Goal: Task Accomplishment & Management: Use online tool/utility

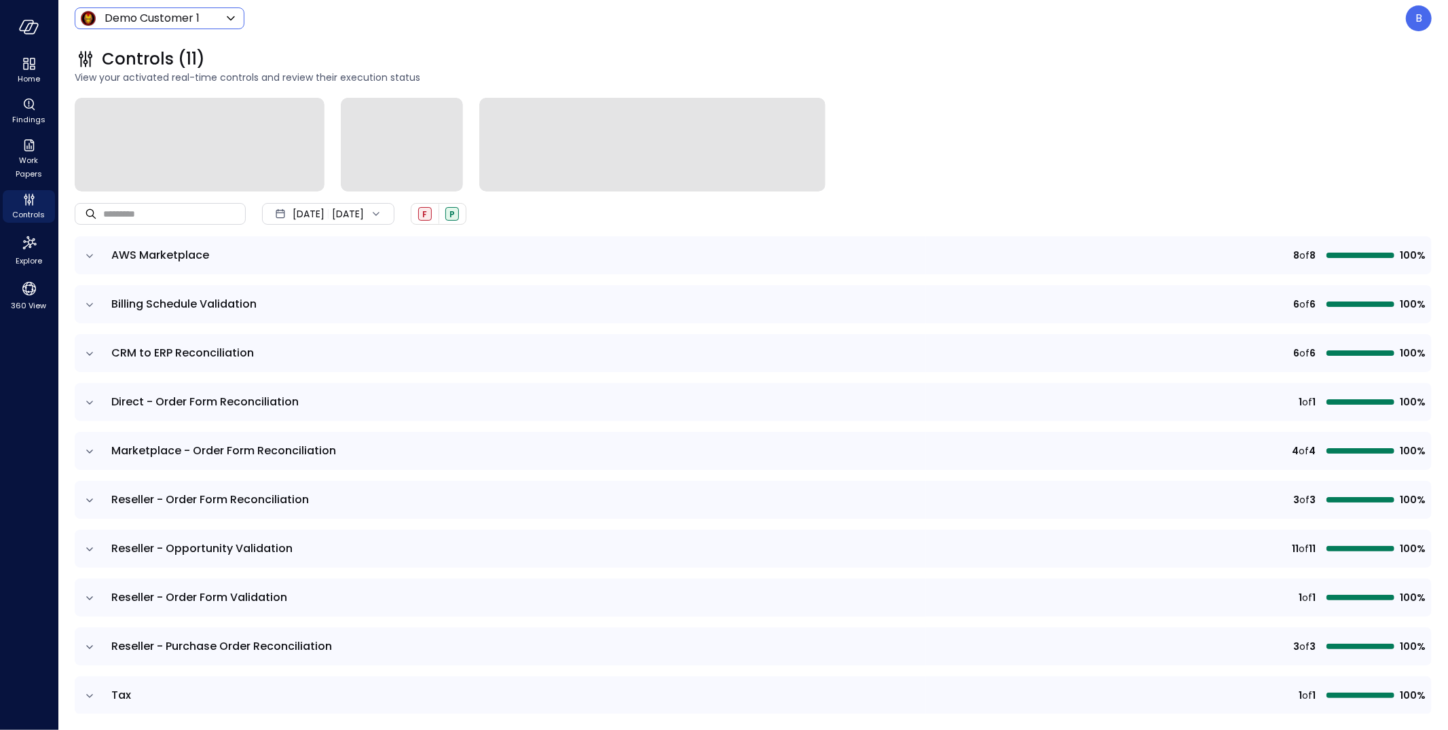
click at [194, 22] on body "Home Findings Work Papers Controls Explore 360 View Demo Customer 1 ***** ​ B C…" at bounding box center [724, 365] width 1448 height 730
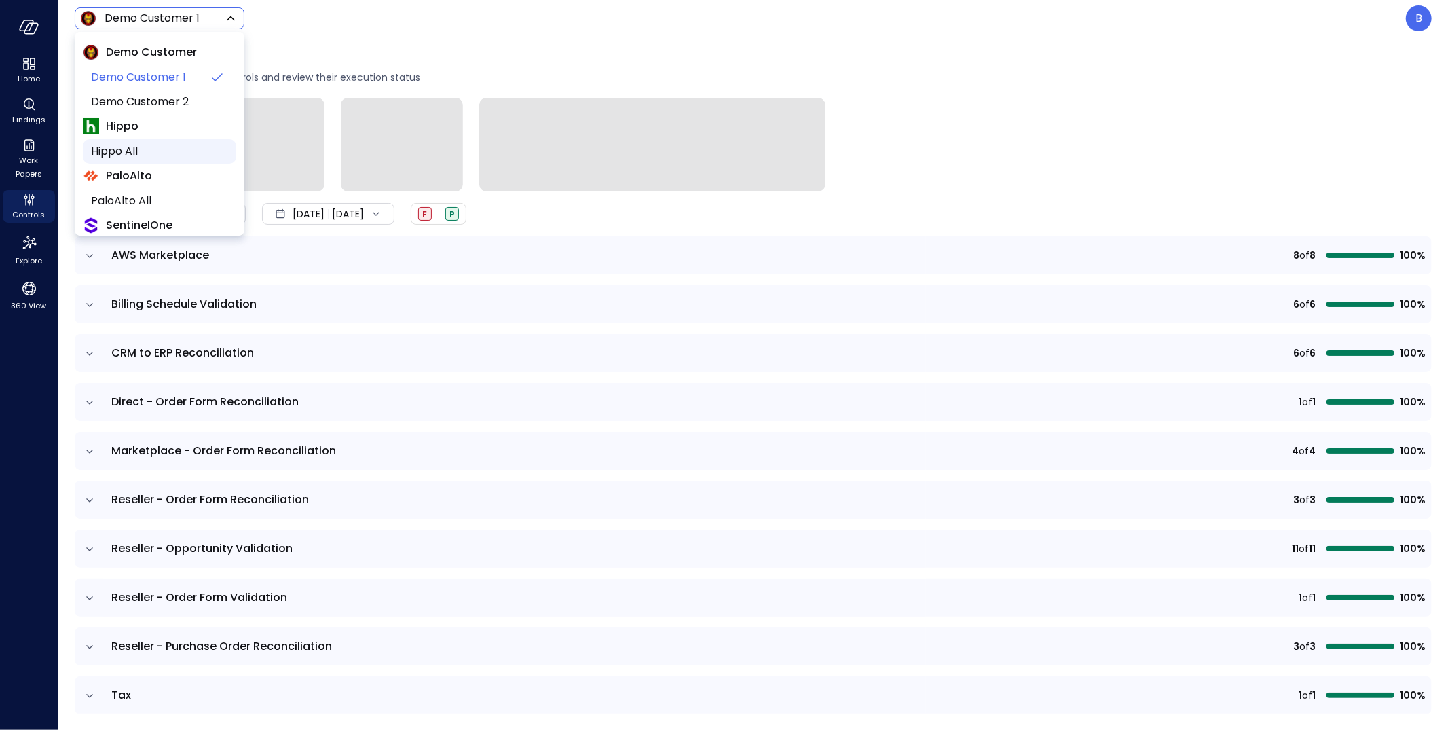
click at [182, 145] on span "Hippo All" at bounding box center [158, 151] width 134 height 16
type input "*******"
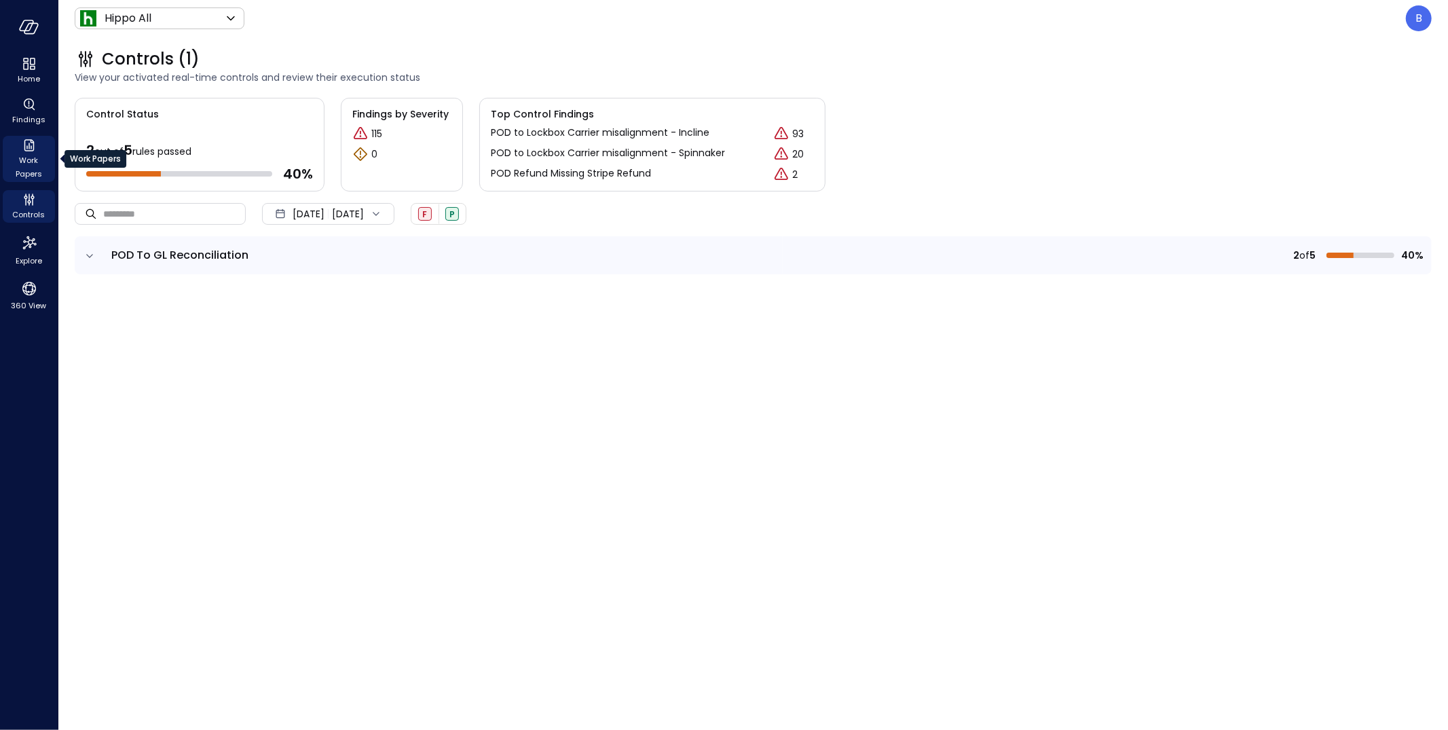
click at [26, 160] on span "Work Papers" at bounding box center [28, 166] width 41 height 27
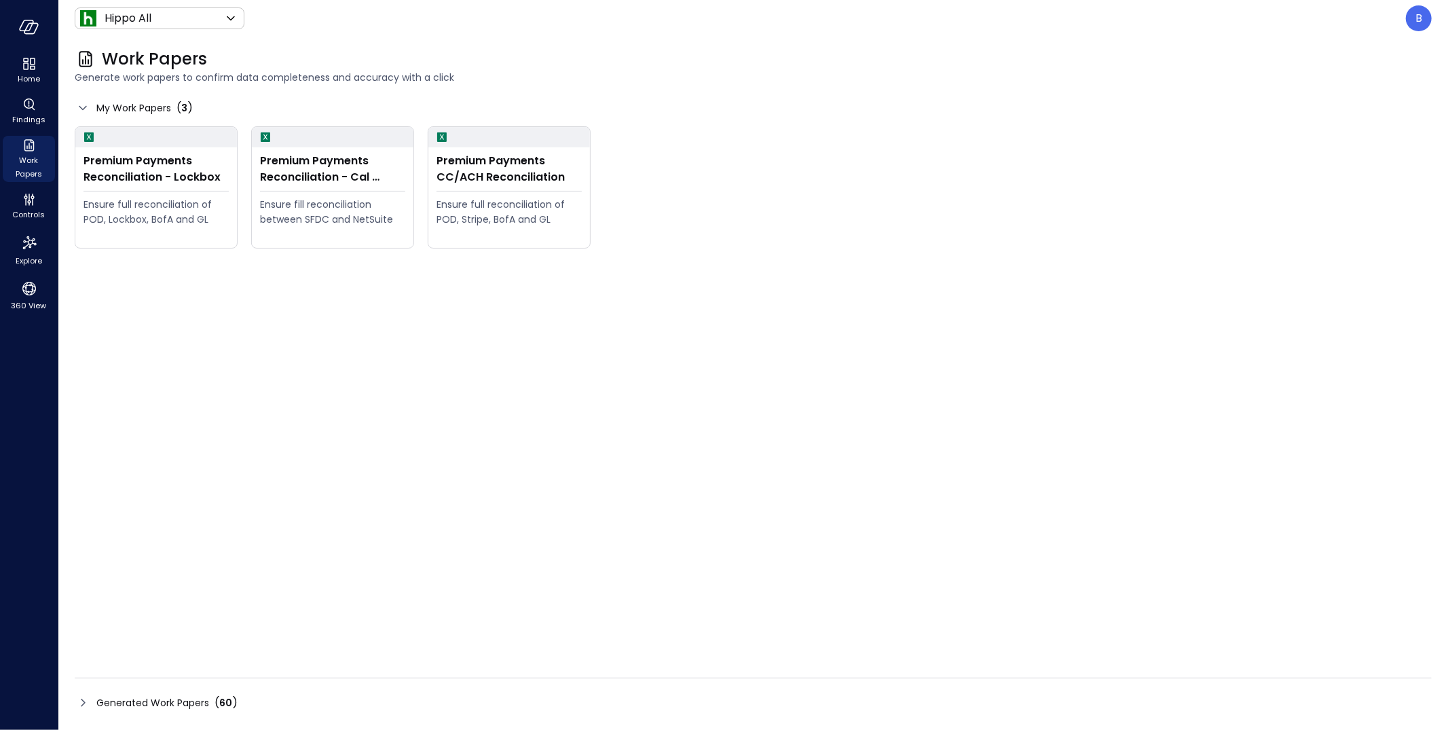
click at [88, 700] on icon at bounding box center [83, 702] width 16 height 16
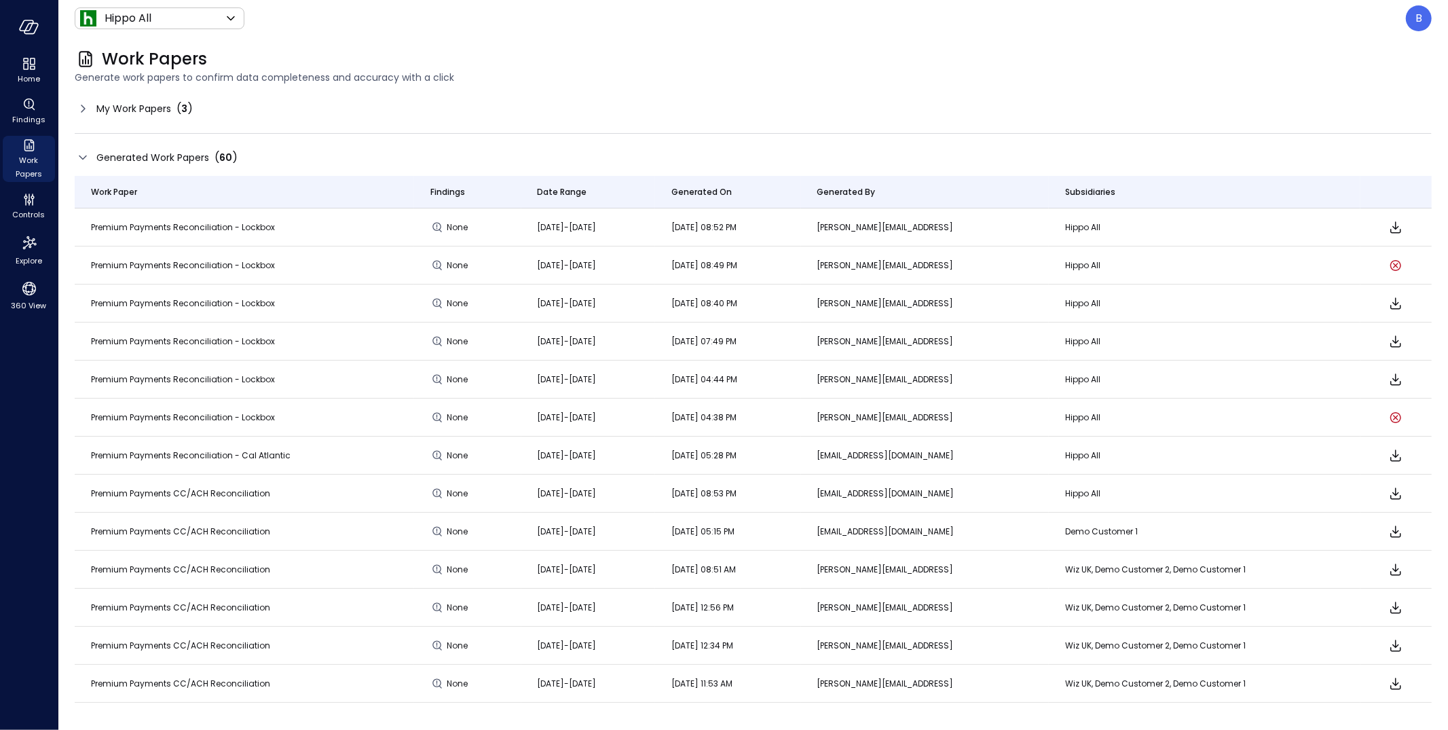
click at [82, 107] on icon at bounding box center [83, 108] width 16 height 16
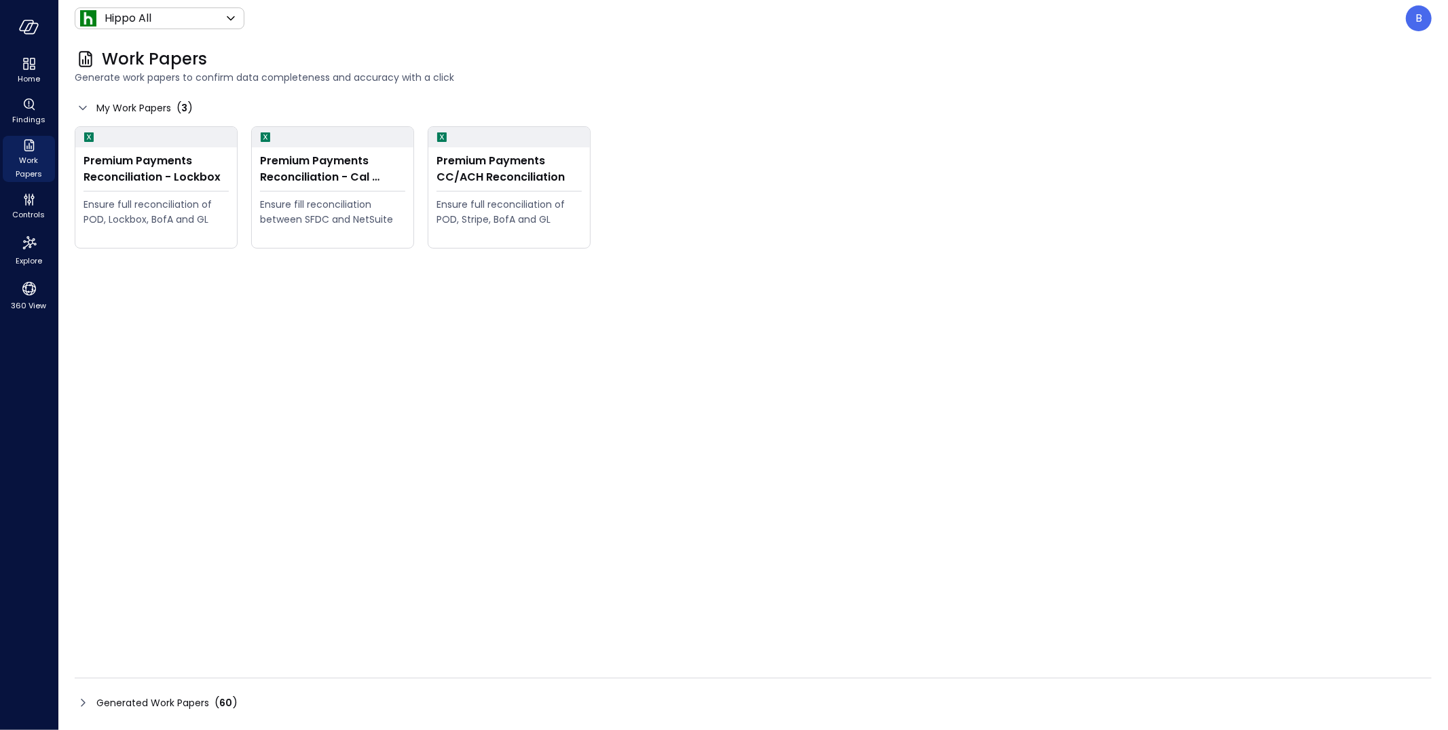
click at [82, 107] on icon at bounding box center [83, 108] width 16 height 16
click at [83, 109] on icon at bounding box center [82, 108] width 7 height 4
click at [85, 699] on icon at bounding box center [83, 702] width 16 height 16
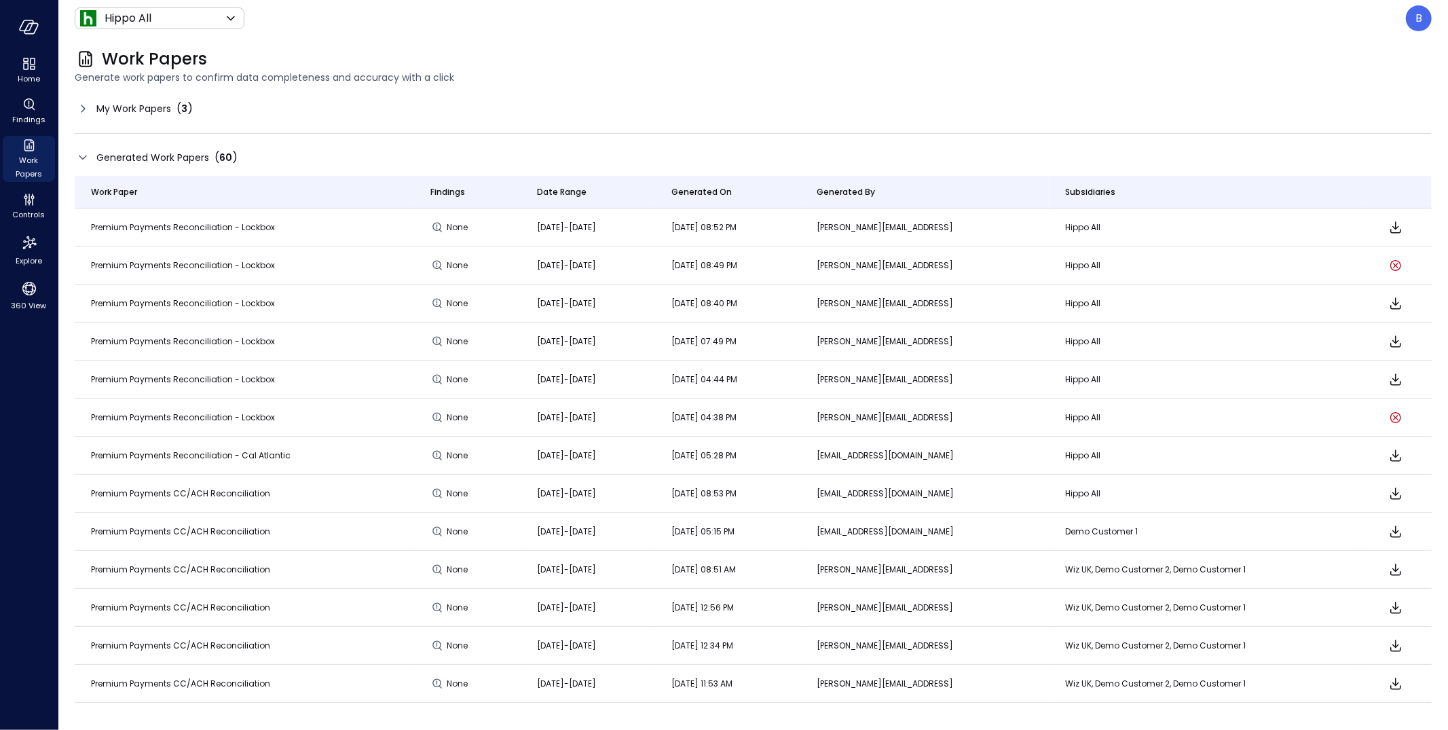
click at [80, 158] on icon at bounding box center [83, 157] width 16 height 16
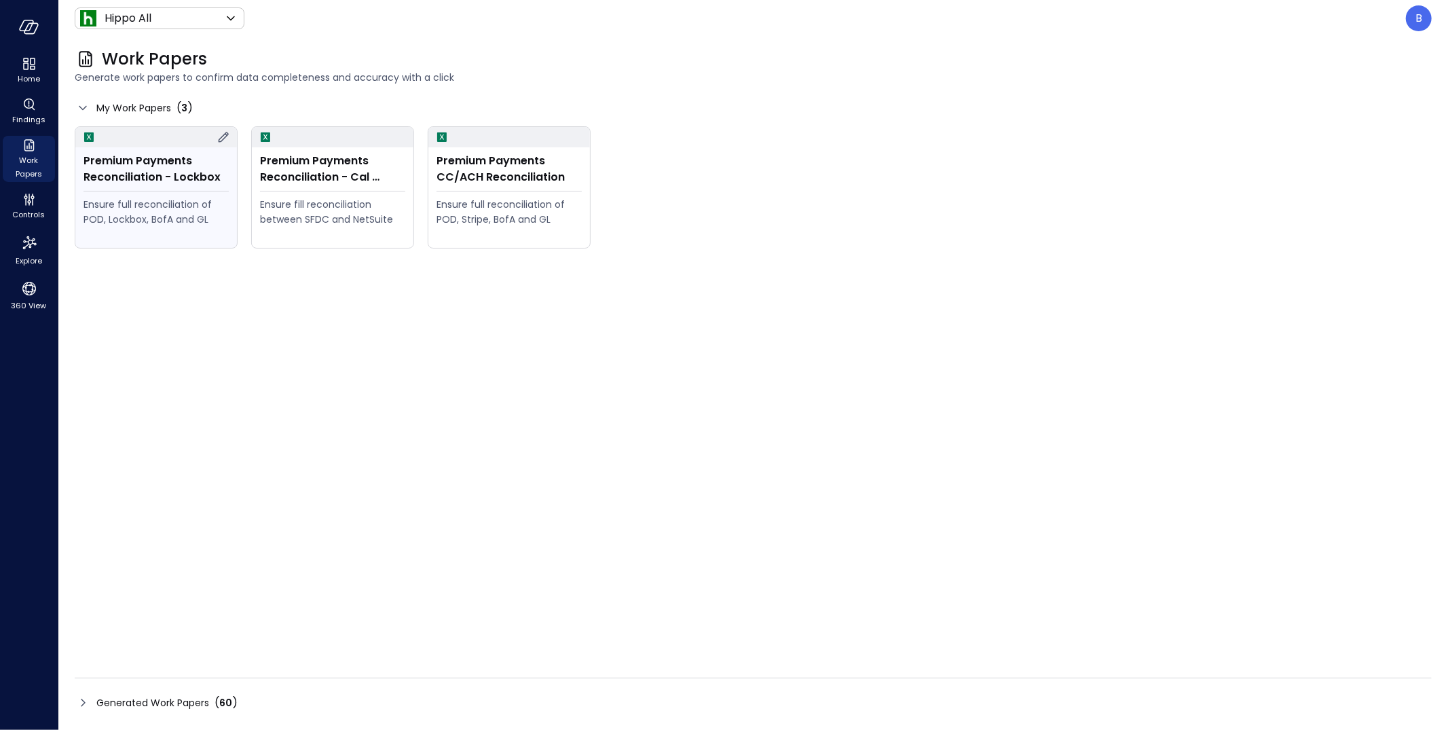
click at [134, 191] on hr at bounding box center [155, 191] width 145 height 1
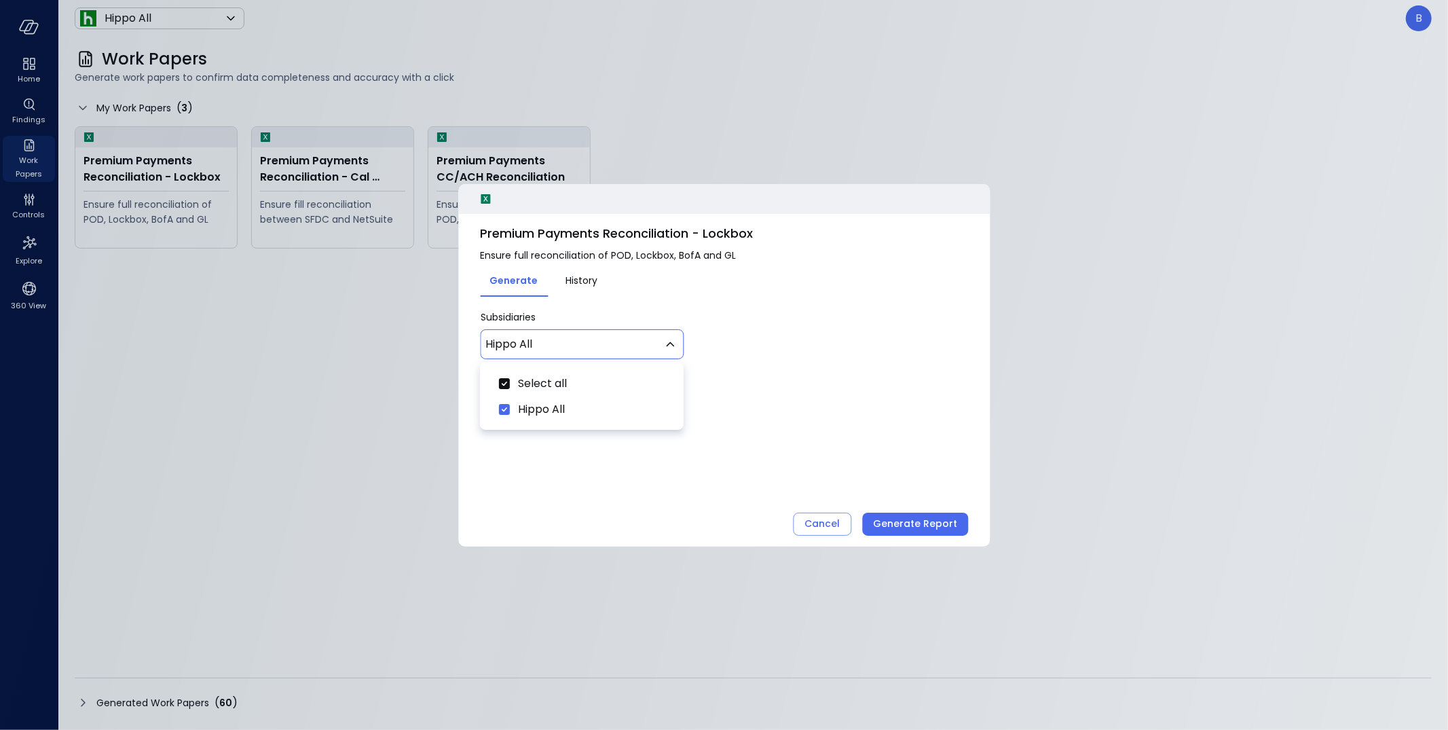
click at [631, 350] on body "Home Findings Work Papers Controls Explore 360 View Hippo All ******* ​ B Work …" at bounding box center [724, 365] width 1448 height 730
click at [671, 305] on div at bounding box center [724, 365] width 1448 height 730
click at [824, 515] on div "Cancel" at bounding box center [821, 523] width 35 height 17
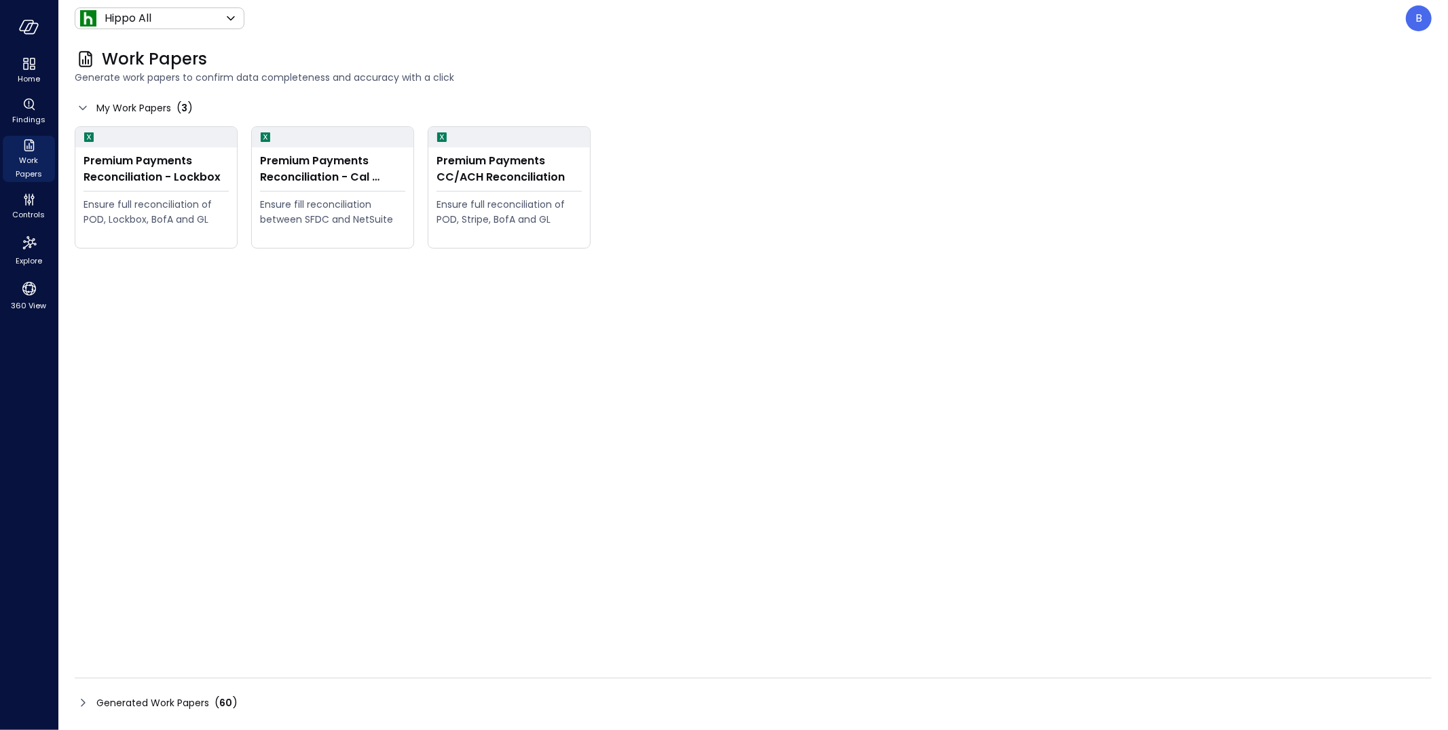
click at [81, 697] on icon at bounding box center [83, 702] width 16 height 16
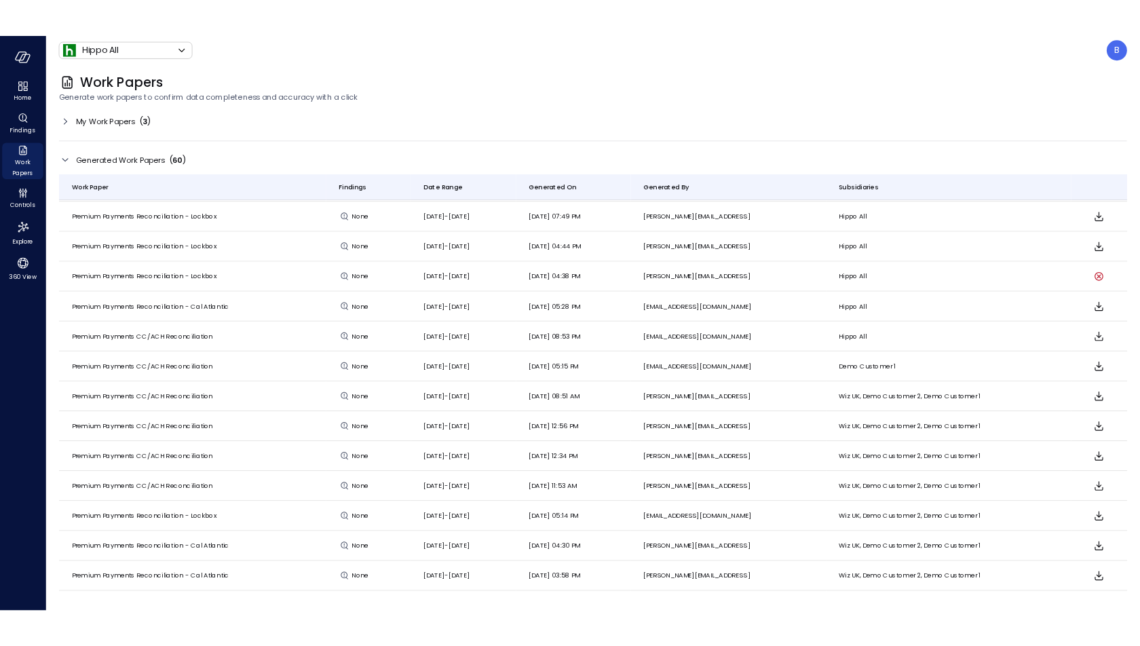
scroll to position [83, 0]
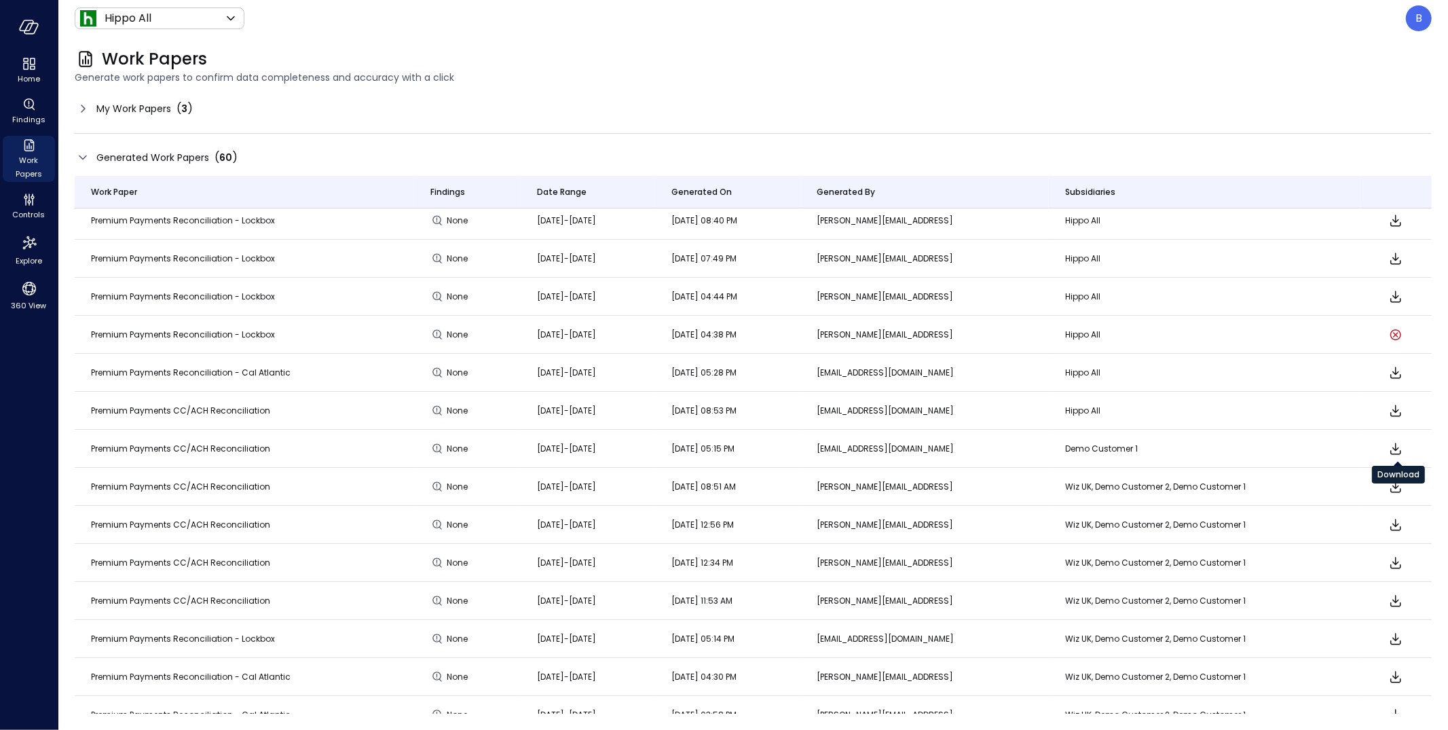
click at [1399, 451] on icon "Download" at bounding box center [1395, 449] width 16 height 16
click at [1312, 639] on span "Wiz UK, Demo Customer 2, Demo Customer 1" at bounding box center [1204, 639] width 279 height 14
click at [1401, 638] on icon "Download" at bounding box center [1395, 639] width 16 height 16
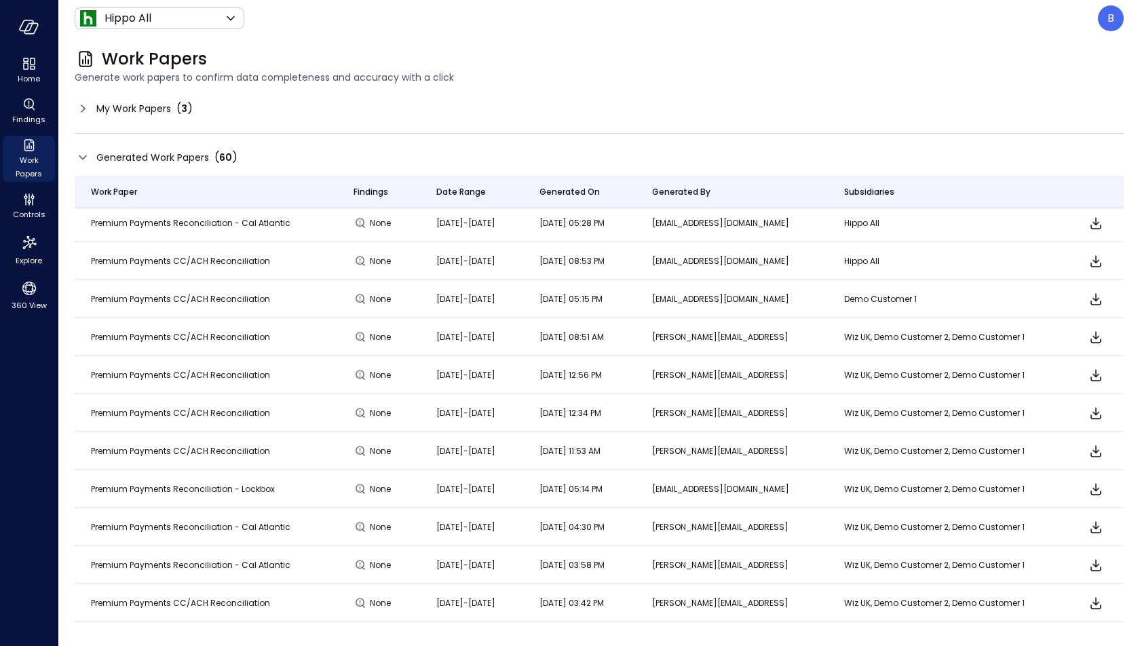
scroll to position [240, 0]
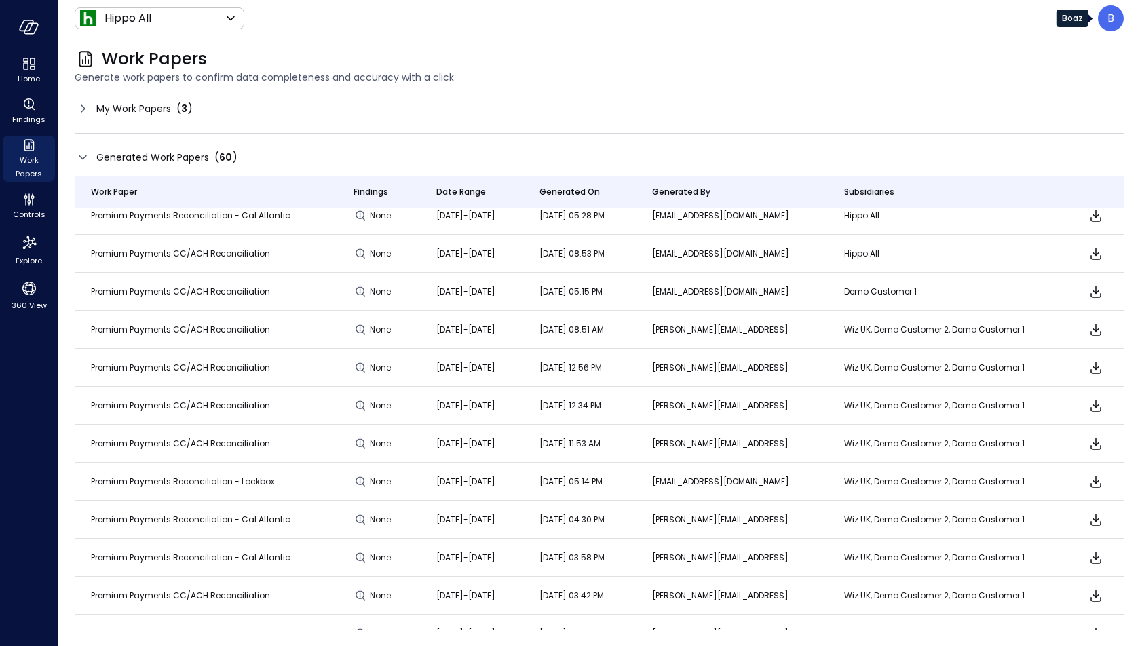
click at [1119, 21] on div "B" at bounding box center [1111, 18] width 26 height 26
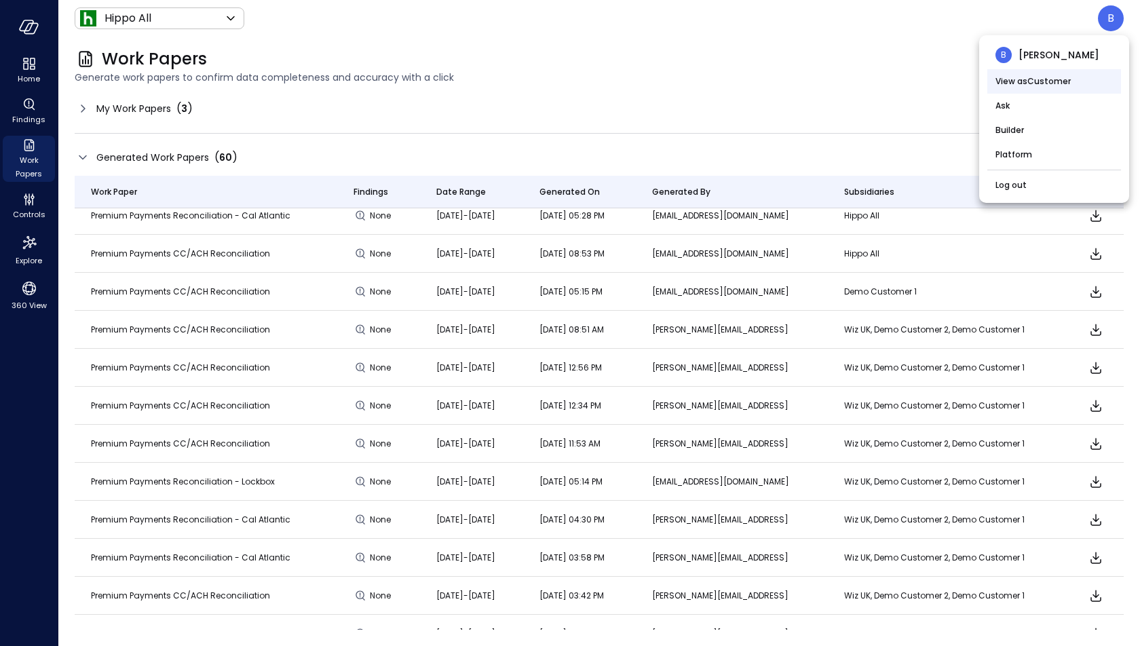
click at [1081, 76] on li "View as Customer" at bounding box center [1055, 81] width 134 height 24
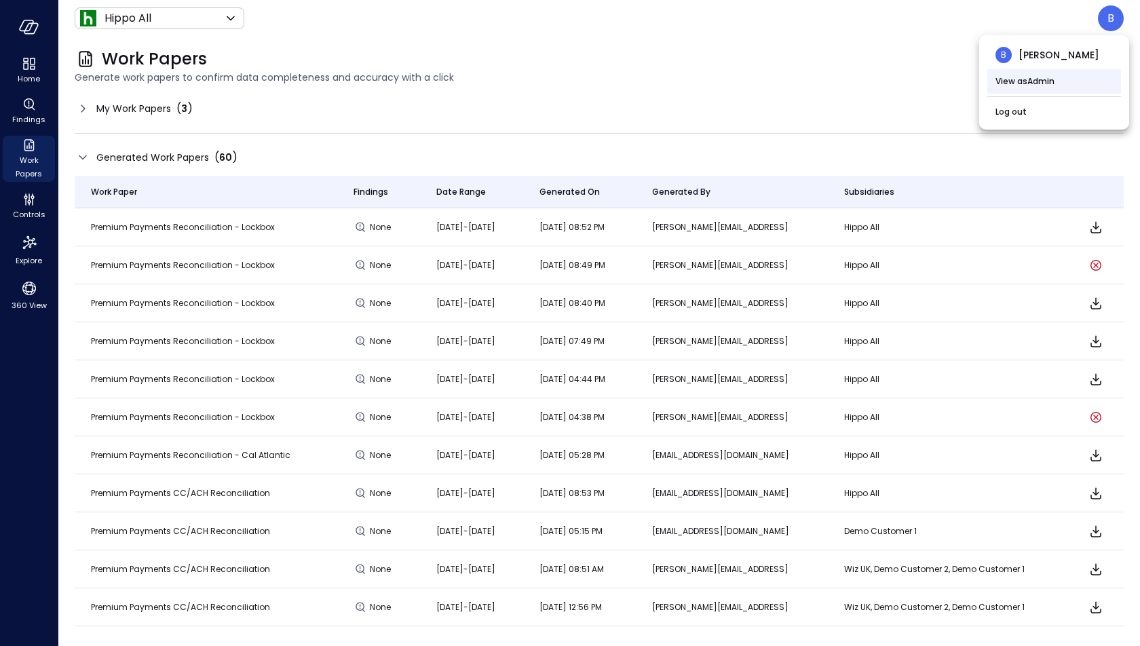
click at [1087, 77] on li "View as Admin" at bounding box center [1055, 81] width 134 height 24
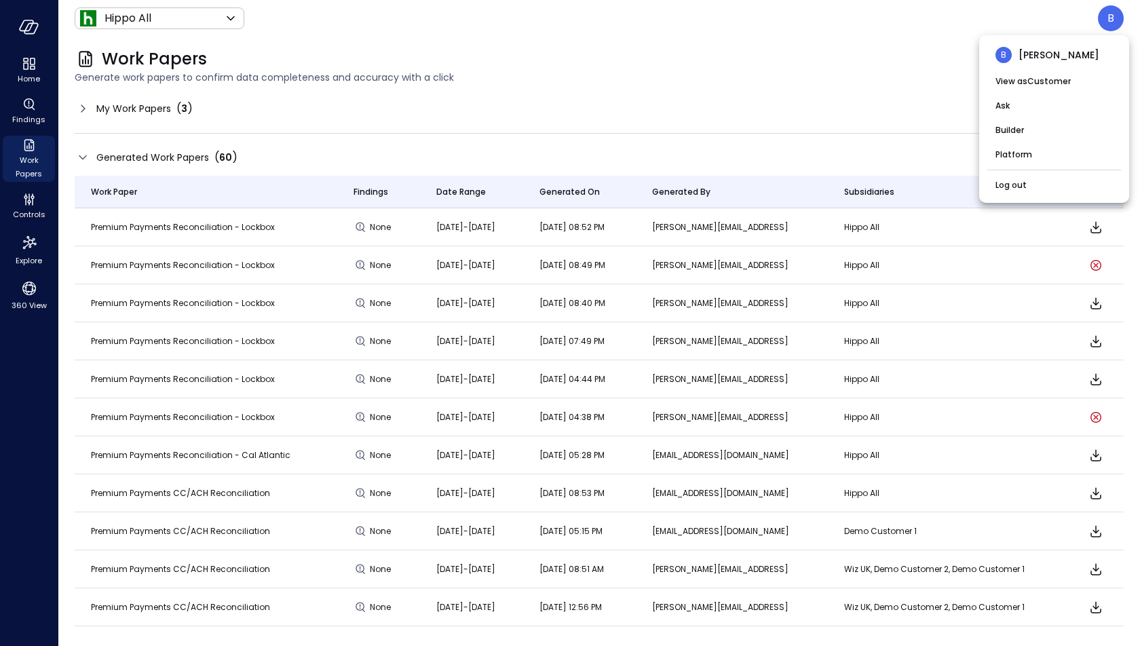
click at [912, 94] on div at bounding box center [570, 323] width 1140 height 646
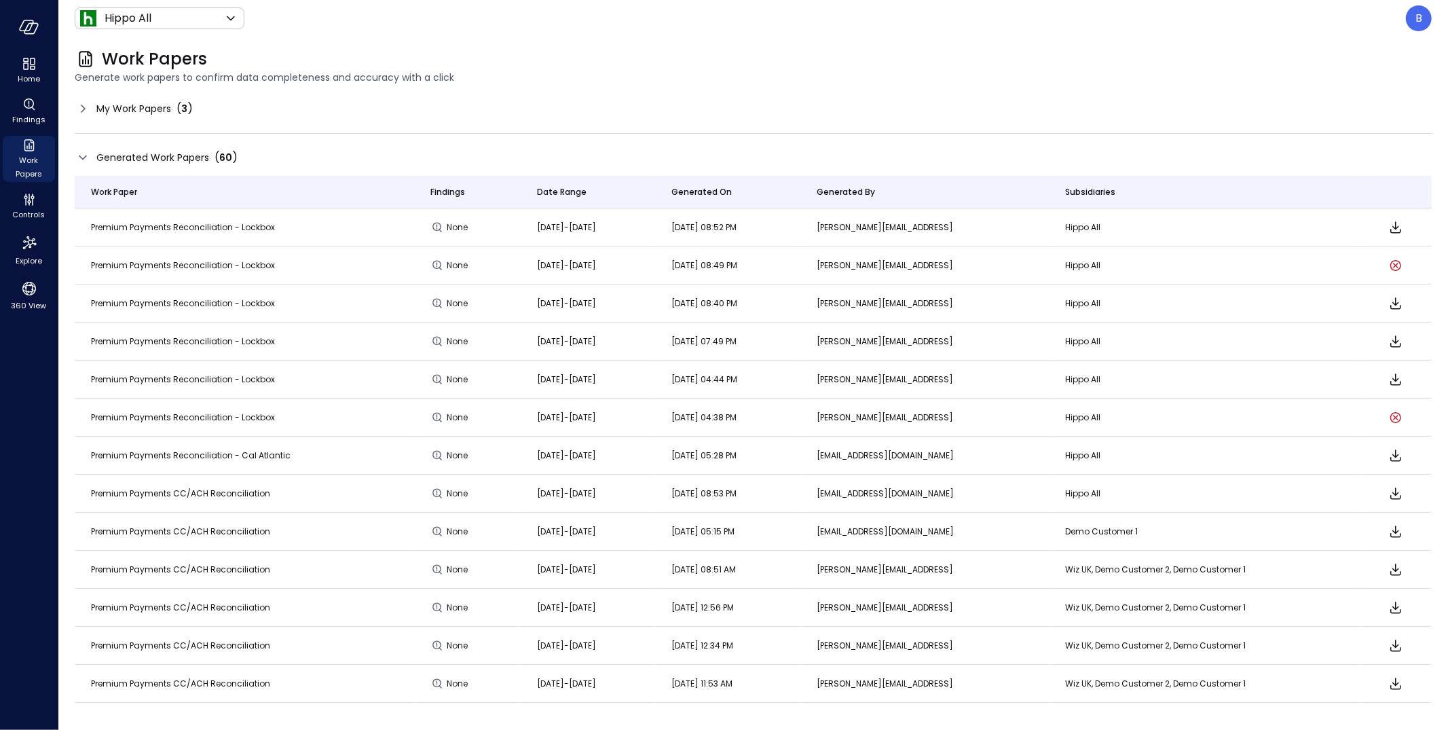
click at [199, 494] on span "Premium Payments CC/ACH Reconciliation" at bounding box center [180, 493] width 179 height 12
click at [1398, 490] on icon "Download" at bounding box center [1395, 493] width 16 height 16
click at [1423, 20] on div "B" at bounding box center [1419, 18] width 26 height 26
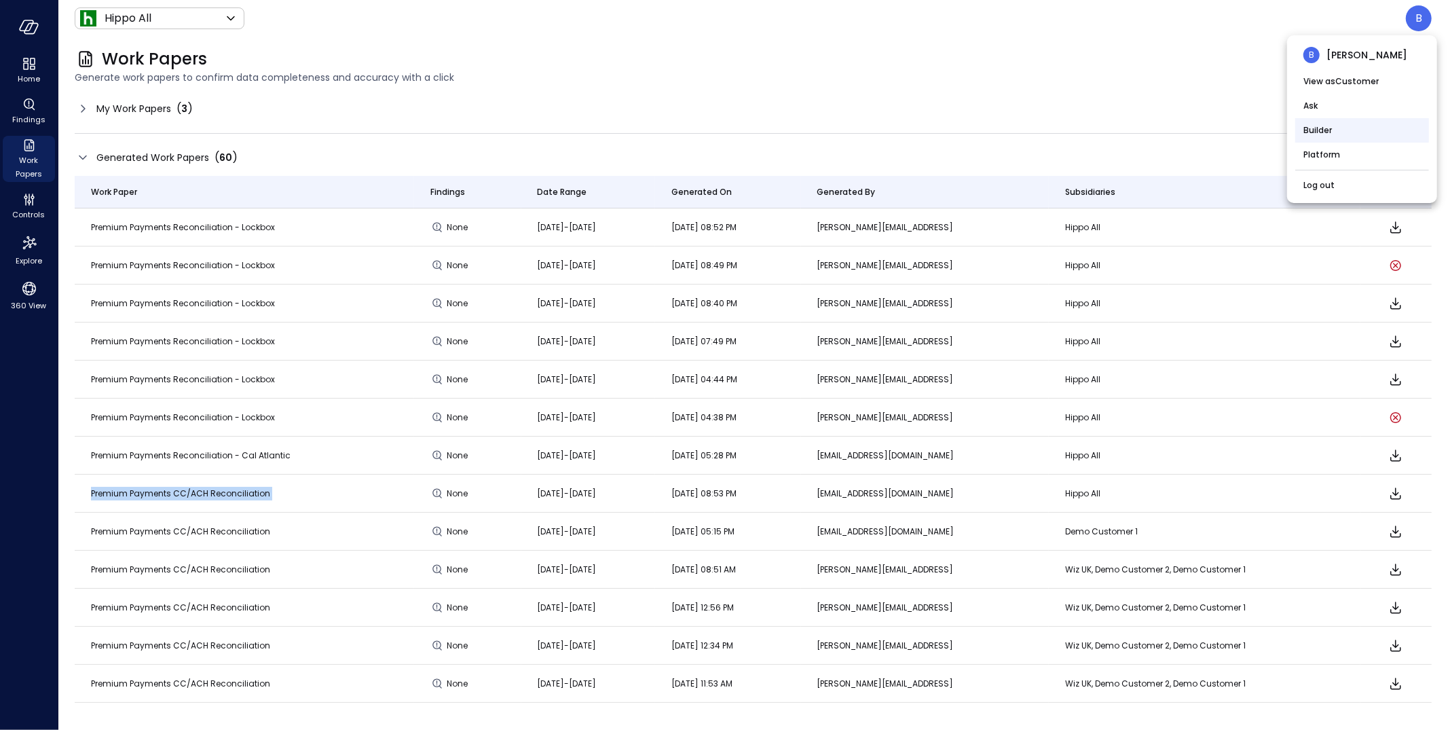
click at [1364, 130] on li "Builder" at bounding box center [1362, 130] width 134 height 24
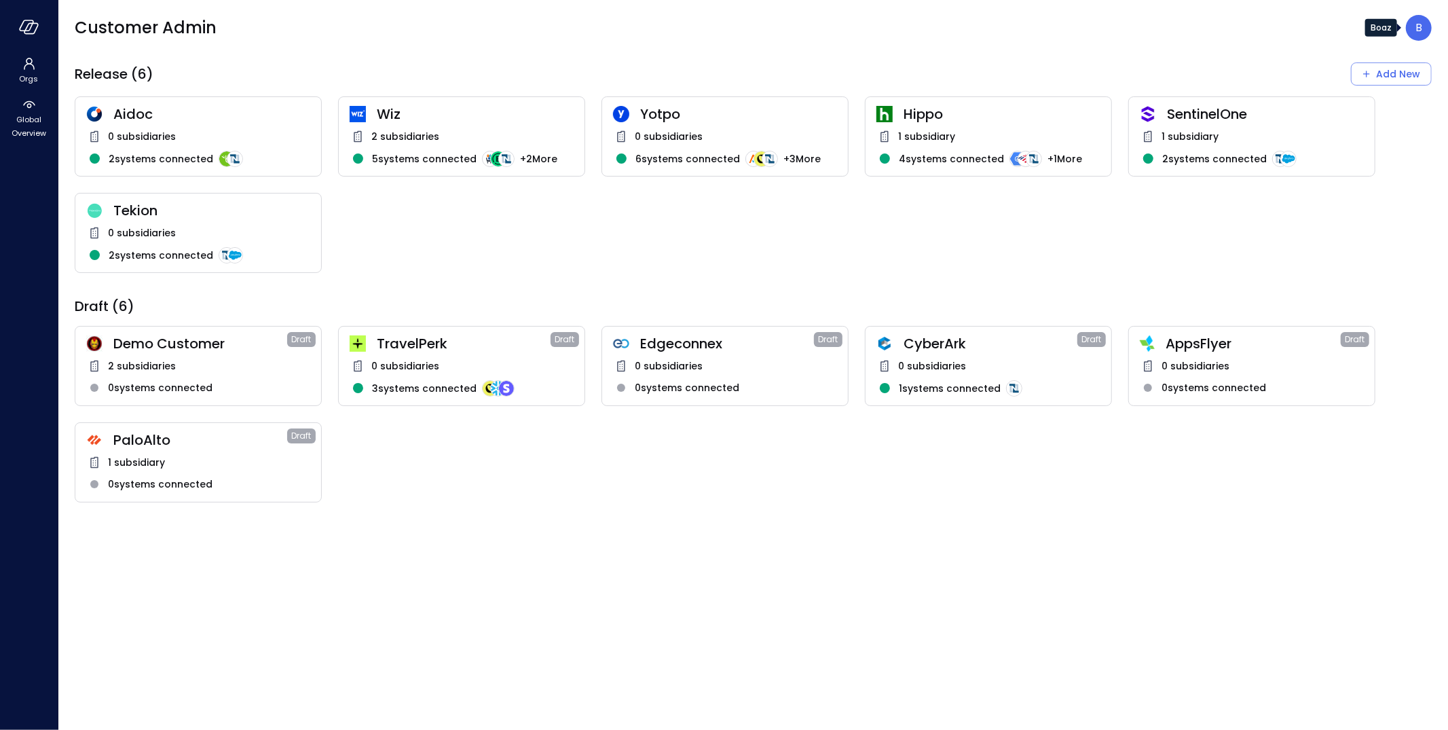
click at [1418, 30] on p "B" at bounding box center [1418, 28] width 7 height 16
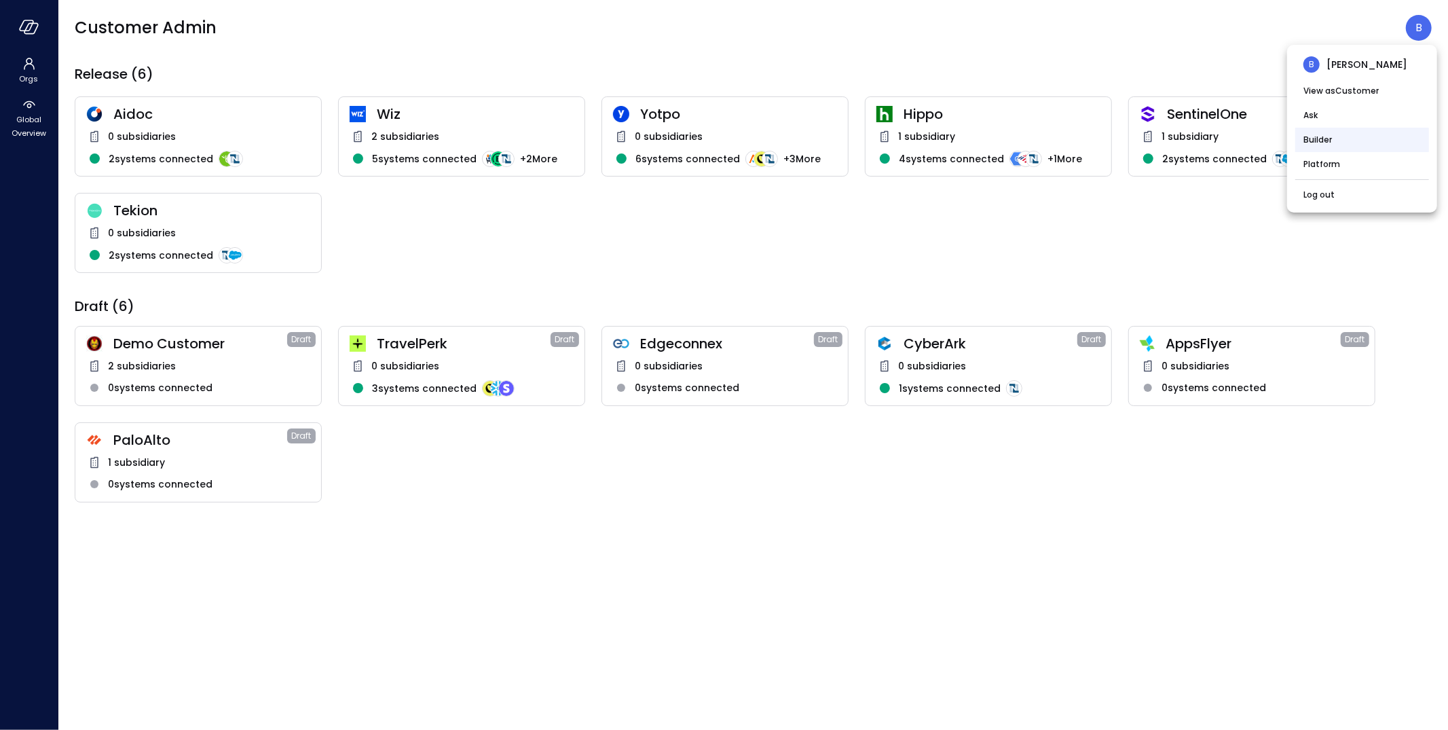
click at [1340, 132] on li "Builder" at bounding box center [1362, 140] width 134 height 24
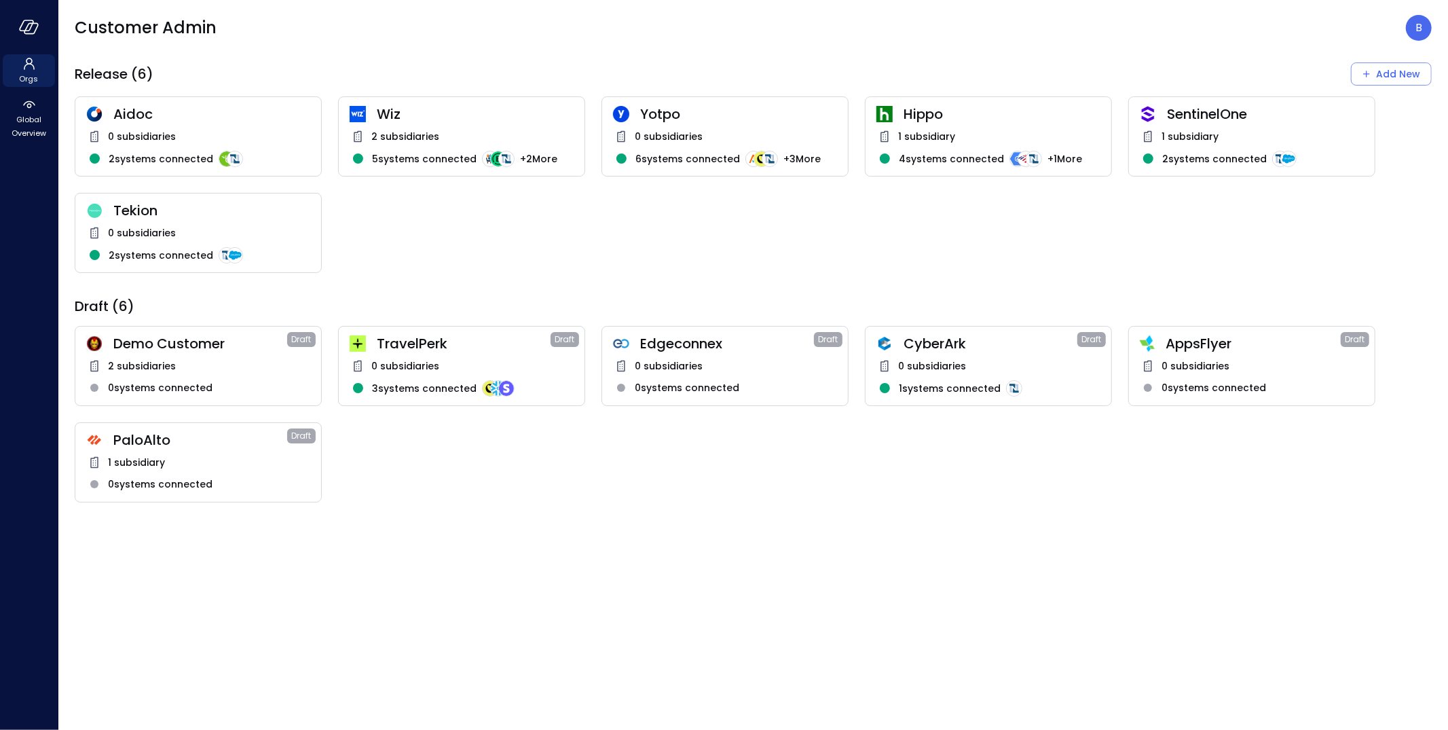
click at [956, 120] on span "Hippo" at bounding box center [1001, 114] width 197 height 18
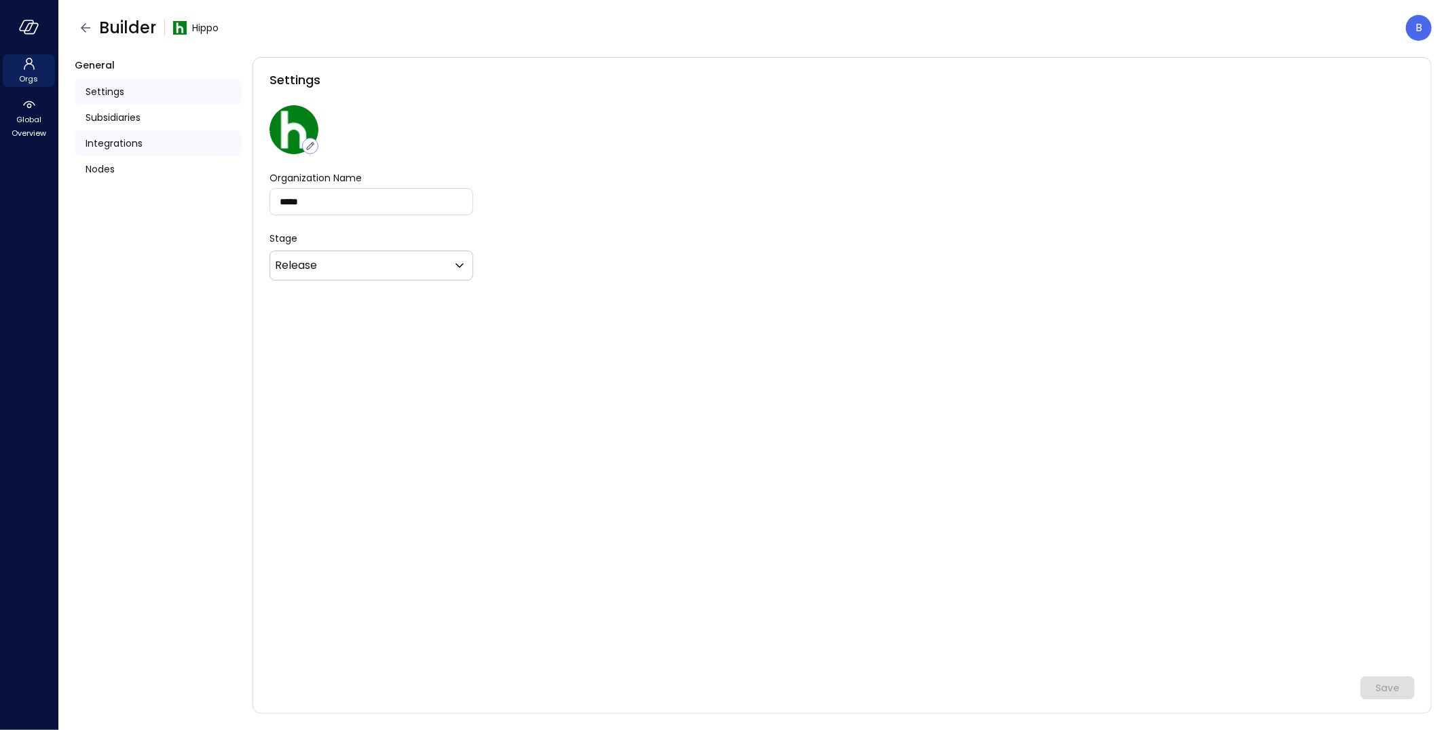
click at [155, 144] on div "Integrations" at bounding box center [158, 143] width 167 height 26
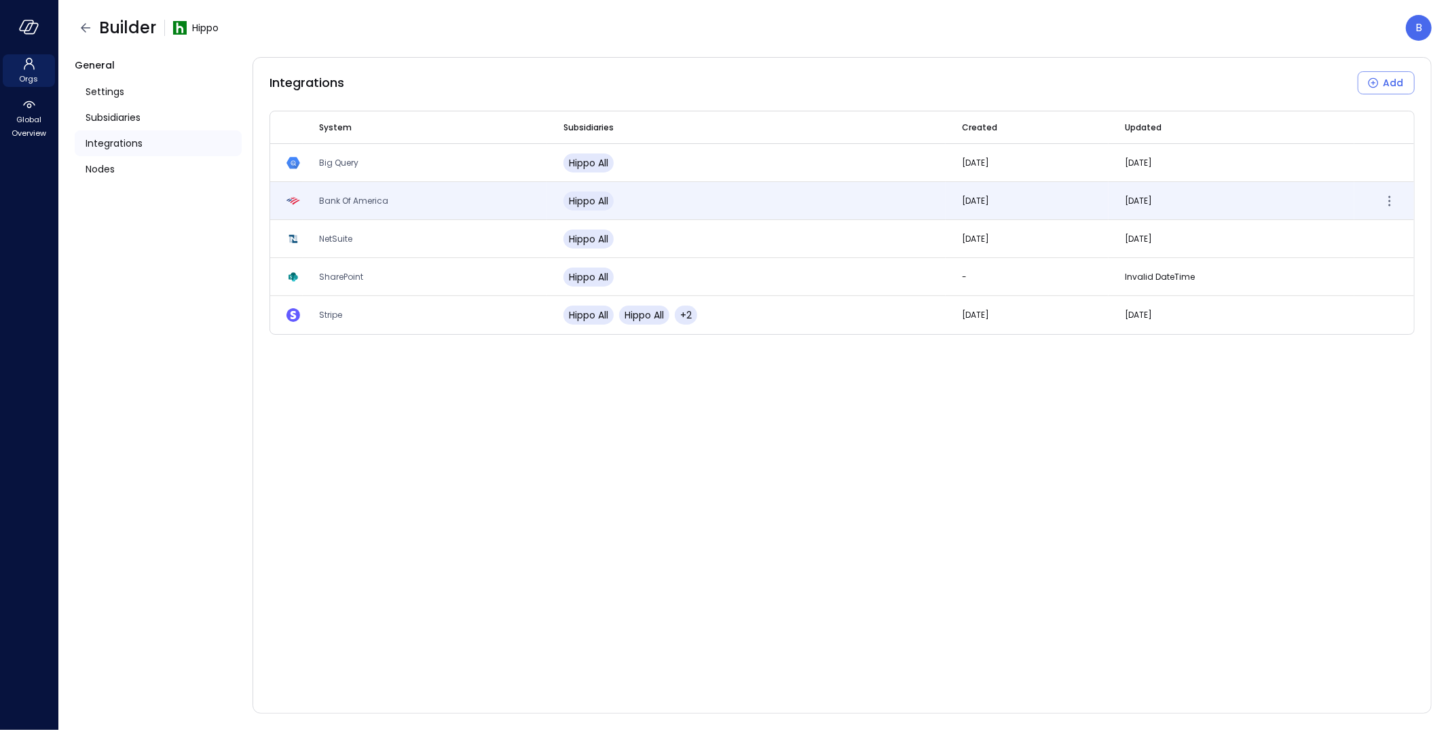
click at [394, 200] on td "Bank Of America" at bounding box center [425, 201] width 244 height 38
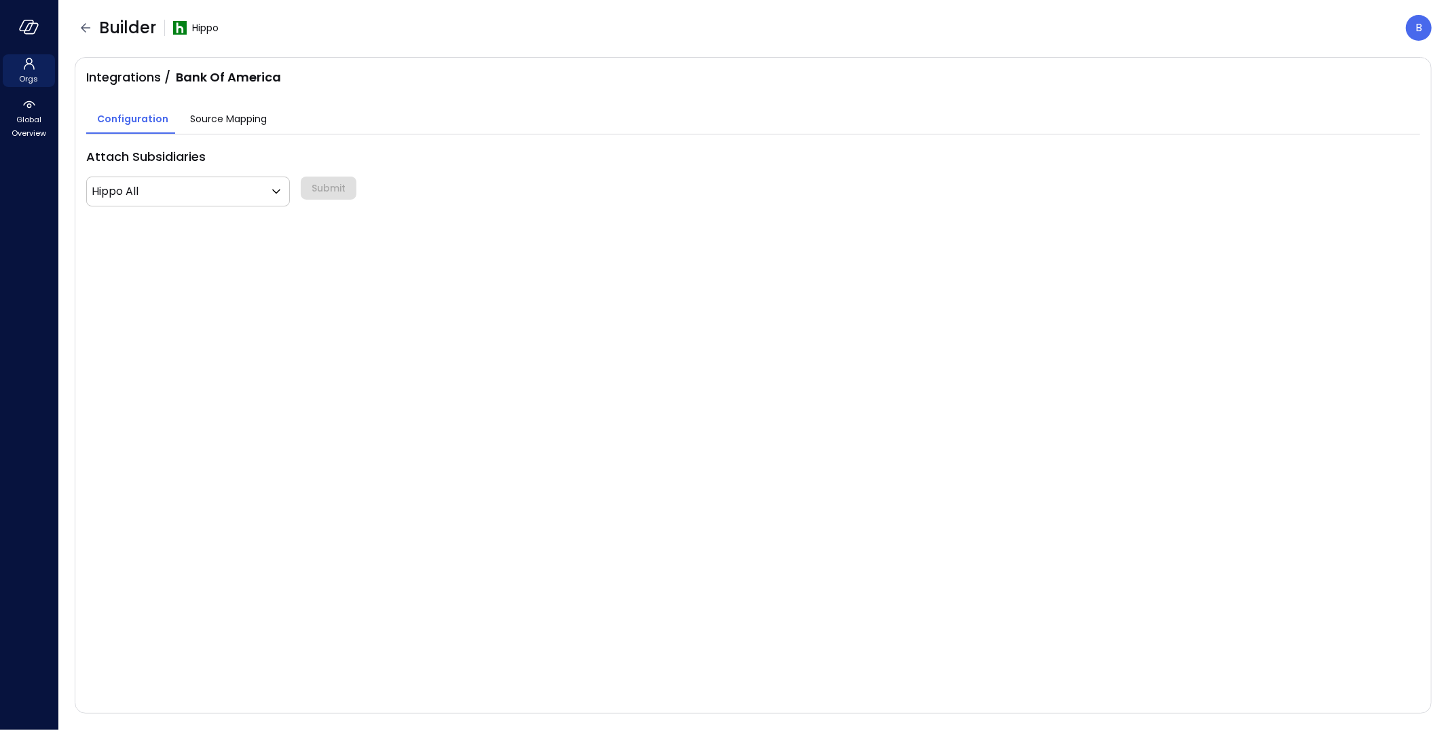
click at [236, 118] on span "Source Mapping" at bounding box center [228, 118] width 77 height 15
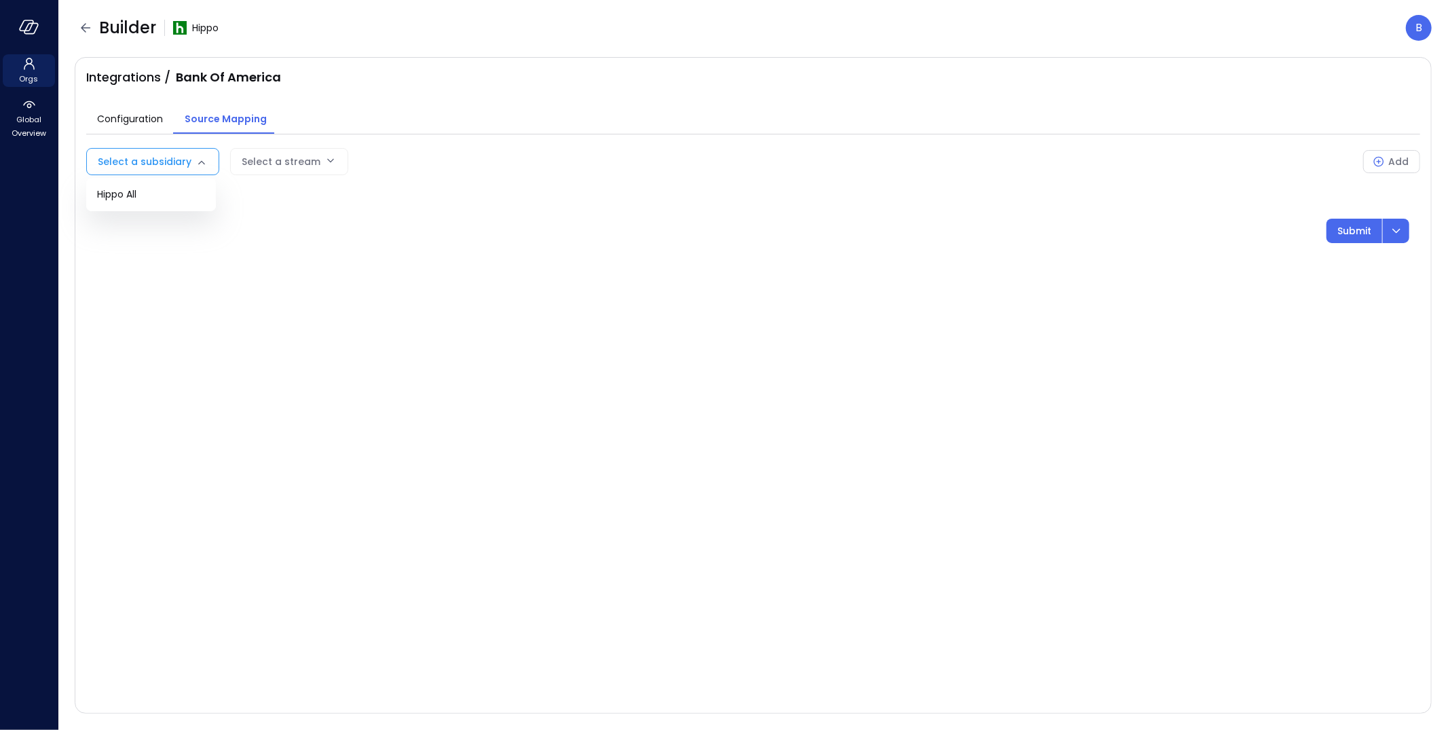
click at [181, 163] on body "Orgs Global Overview Builder Hippo B Integrations / Bank Of America Configurati…" at bounding box center [724, 365] width 1448 height 730
click at [172, 193] on span "Hippo All" at bounding box center [151, 194] width 108 height 14
type input "***"
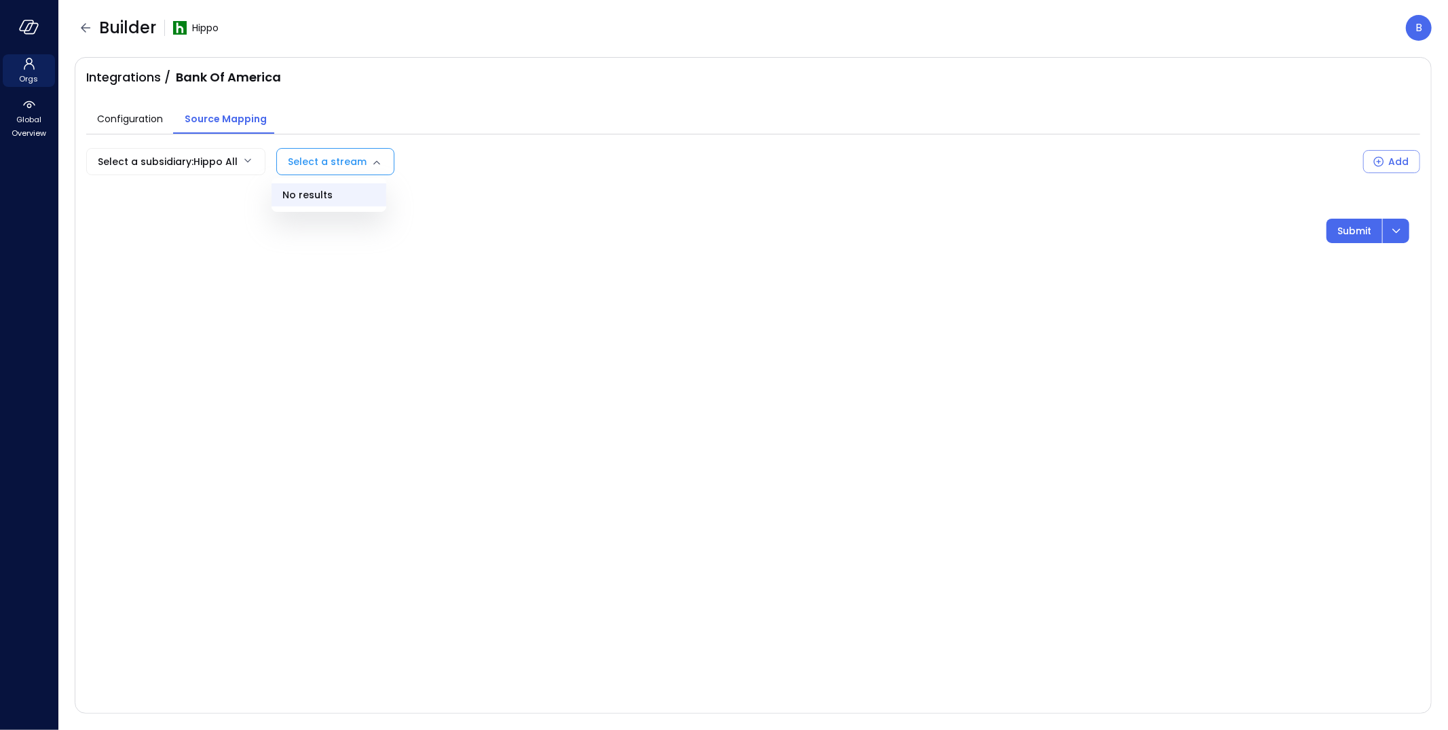
click at [327, 159] on body "Orgs Global Overview Builder Hippo B Integrations / Bank Of America Configurati…" at bounding box center [724, 365] width 1448 height 730
click at [330, 200] on ul "No results" at bounding box center [329, 195] width 115 height 34
click at [248, 230] on div at bounding box center [724, 365] width 1448 height 730
click at [223, 157] on body "Orgs Global Overview Builder Hippo B Integrations / Bank Of America Configurati…" at bounding box center [724, 365] width 1448 height 730
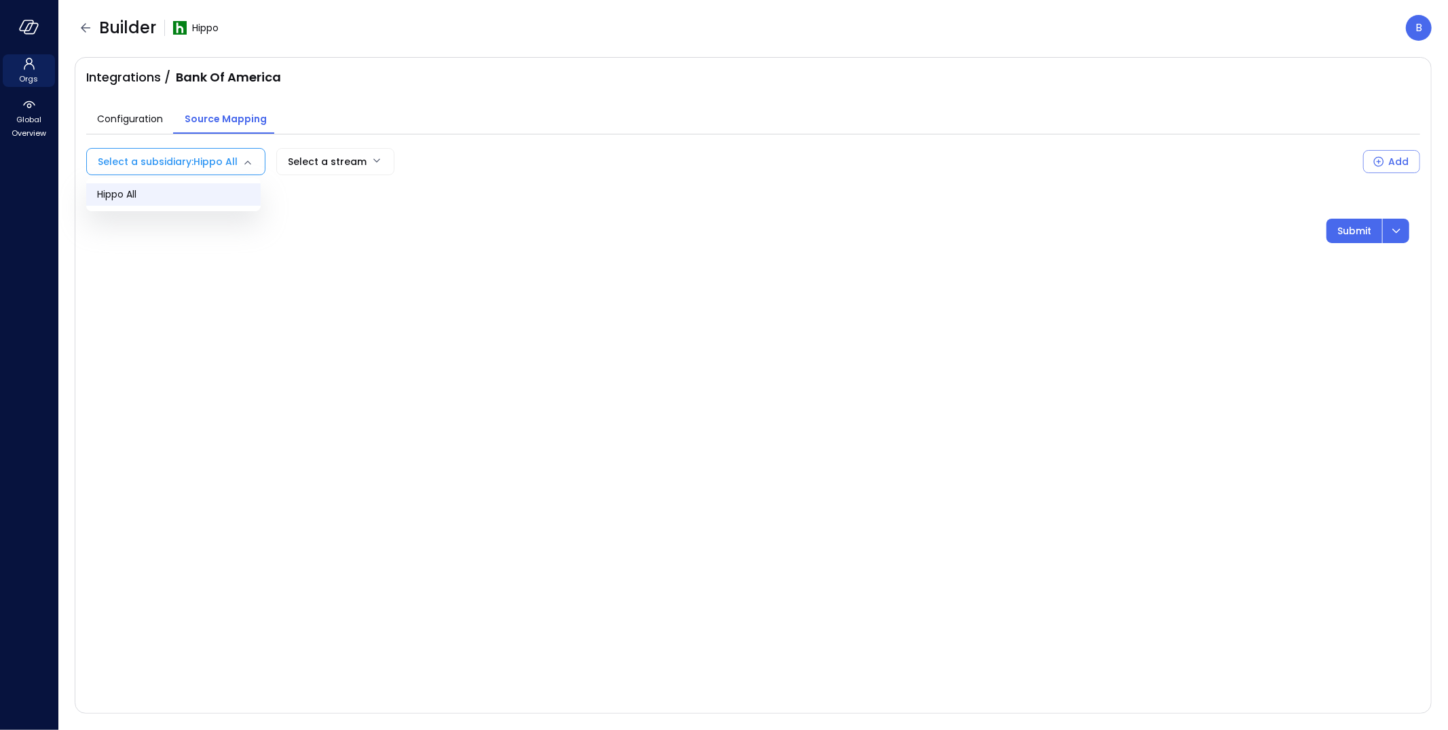
click at [221, 185] on li "Hippo All" at bounding box center [173, 194] width 174 height 22
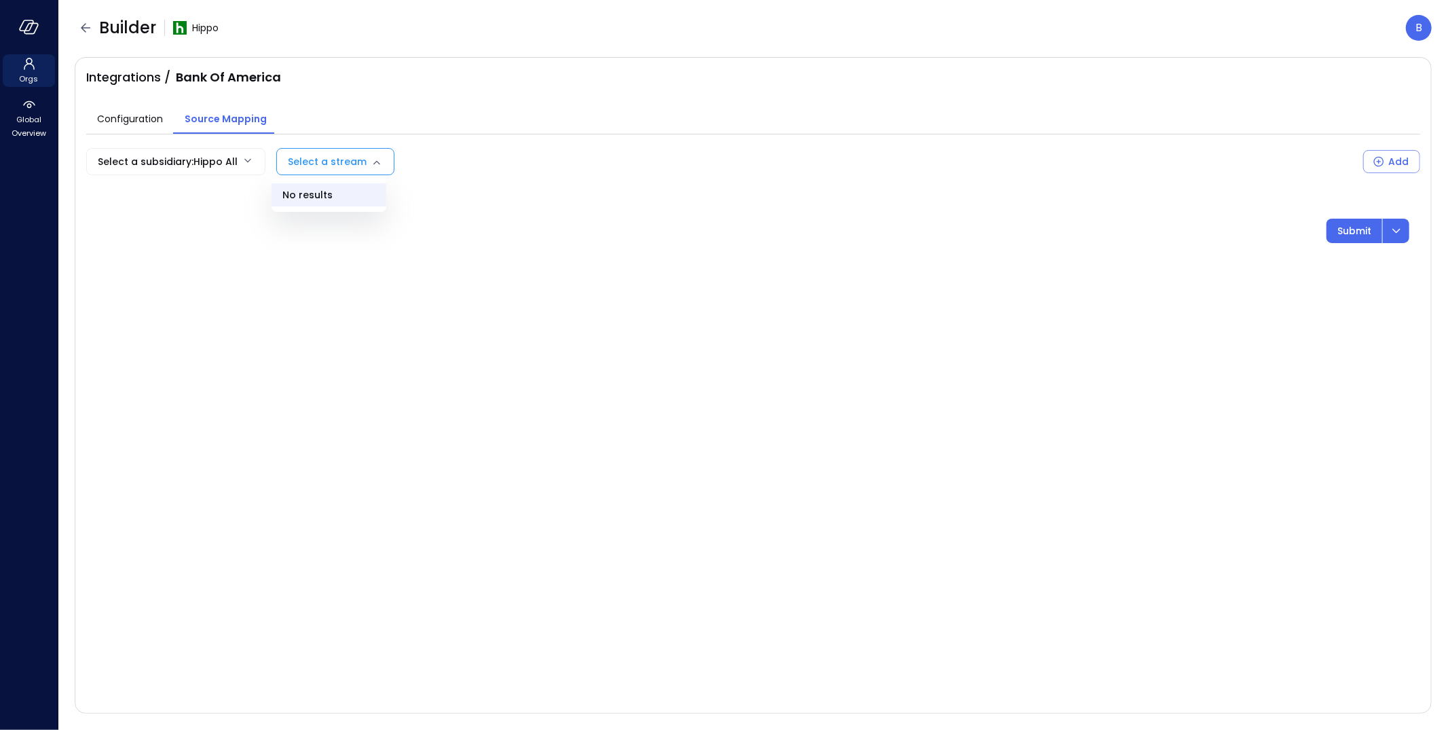
click at [323, 163] on body "Orgs Global Overview Builder Hippo B Integrations / Bank Of America Configurati…" at bounding box center [724, 365] width 1448 height 730
click at [188, 200] on div at bounding box center [724, 365] width 1448 height 730
click at [211, 116] on span "Source Mapping" at bounding box center [226, 118] width 82 height 15
click at [116, 119] on span "Configuration" at bounding box center [130, 118] width 66 height 15
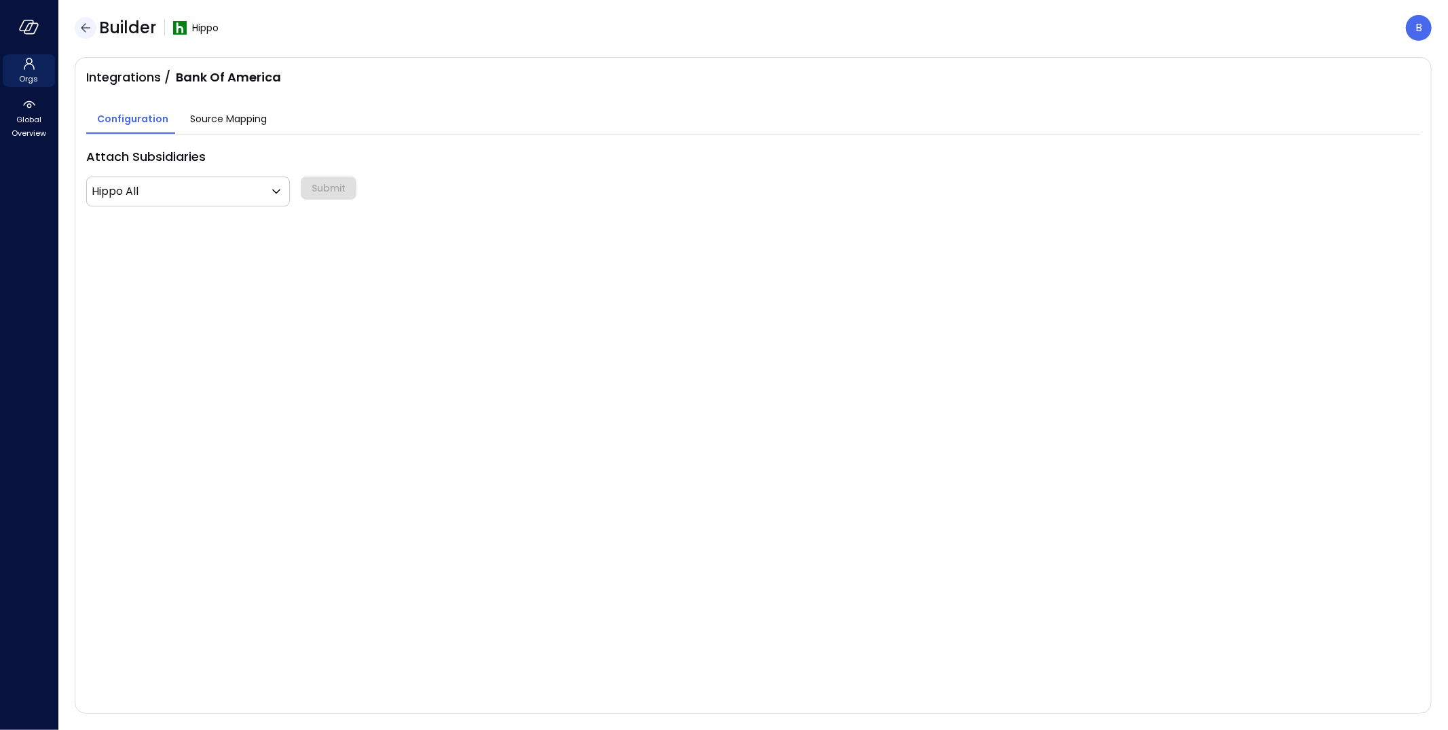
click at [88, 28] on icon "button" at bounding box center [85, 28] width 16 height 16
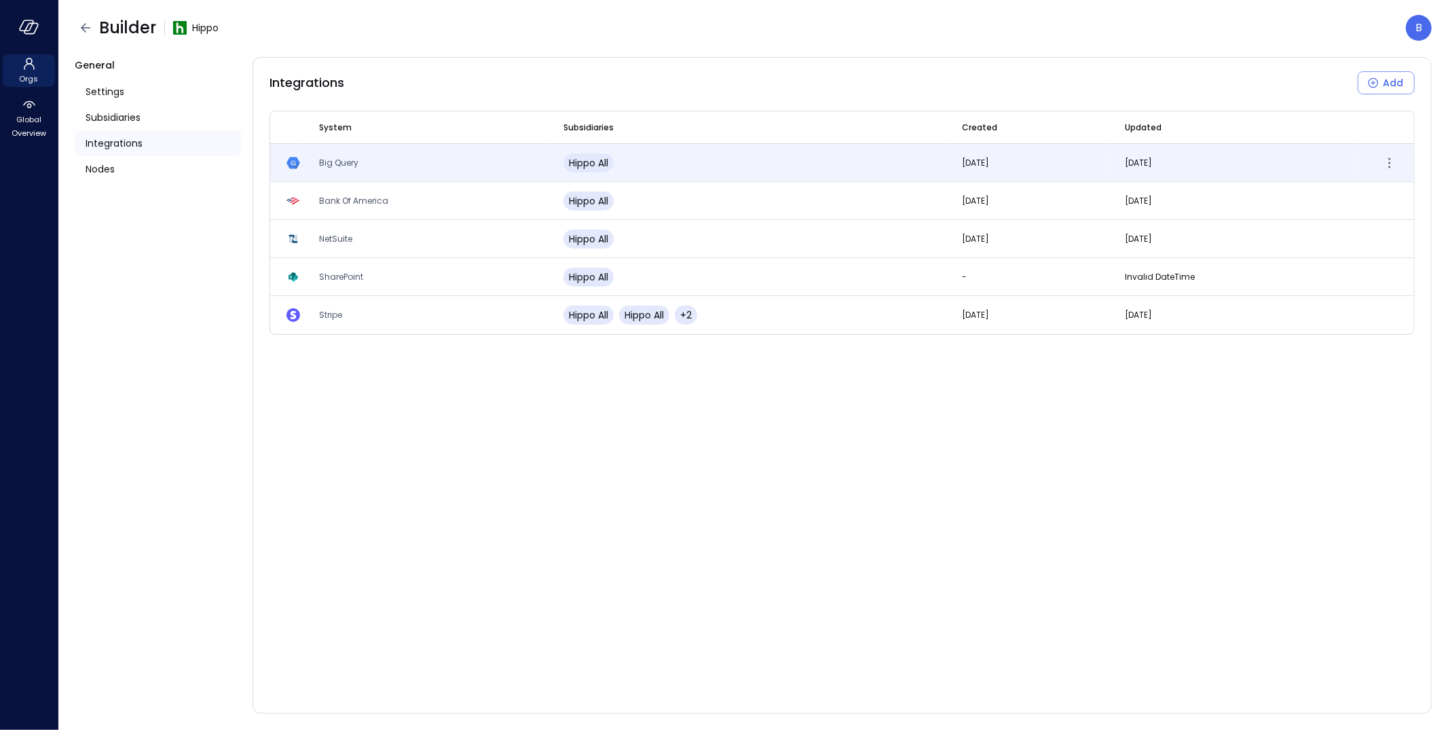
click at [447, 157] on td "Big Query" at bounding box center [425, 163] width 244 height 38
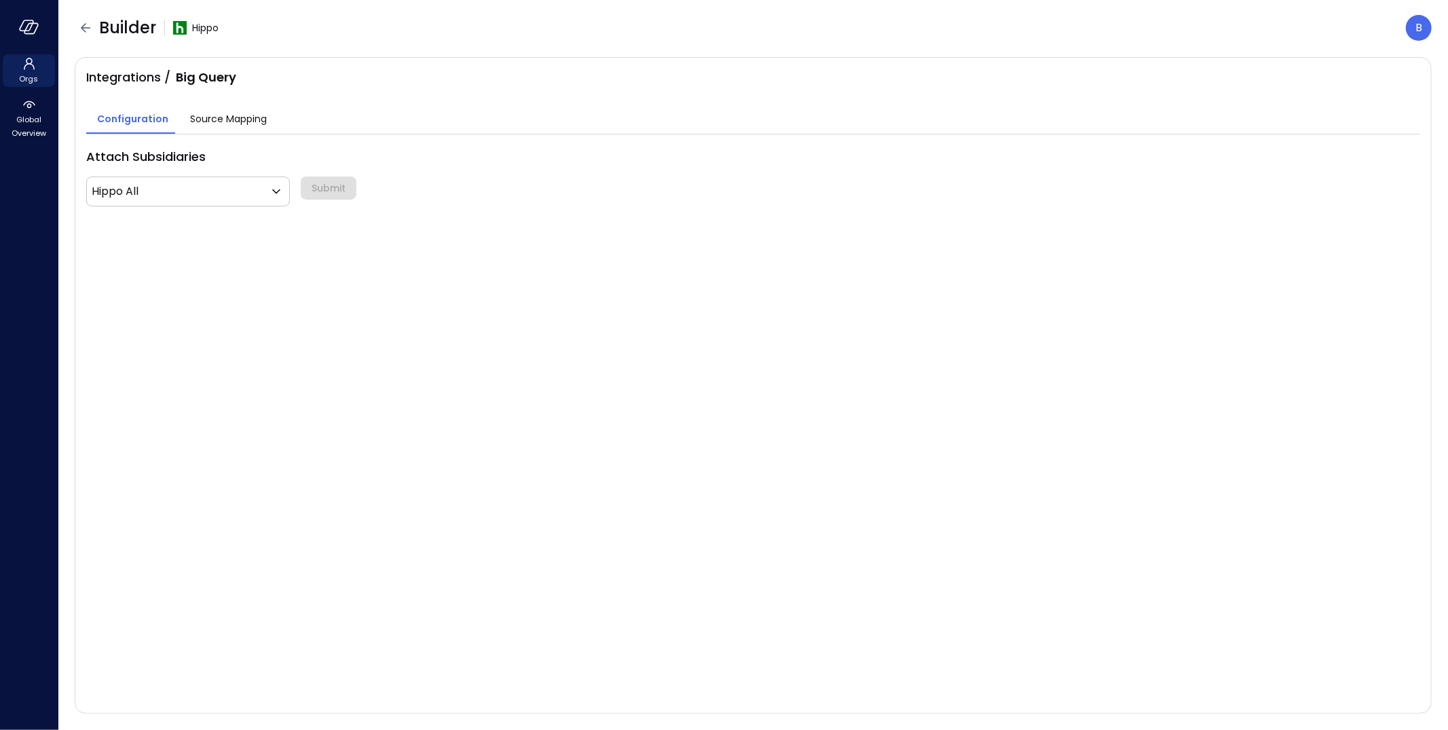
click at [221, 120] on span "Source Mapping" at bounding box center [228, 118] width 77 height 15
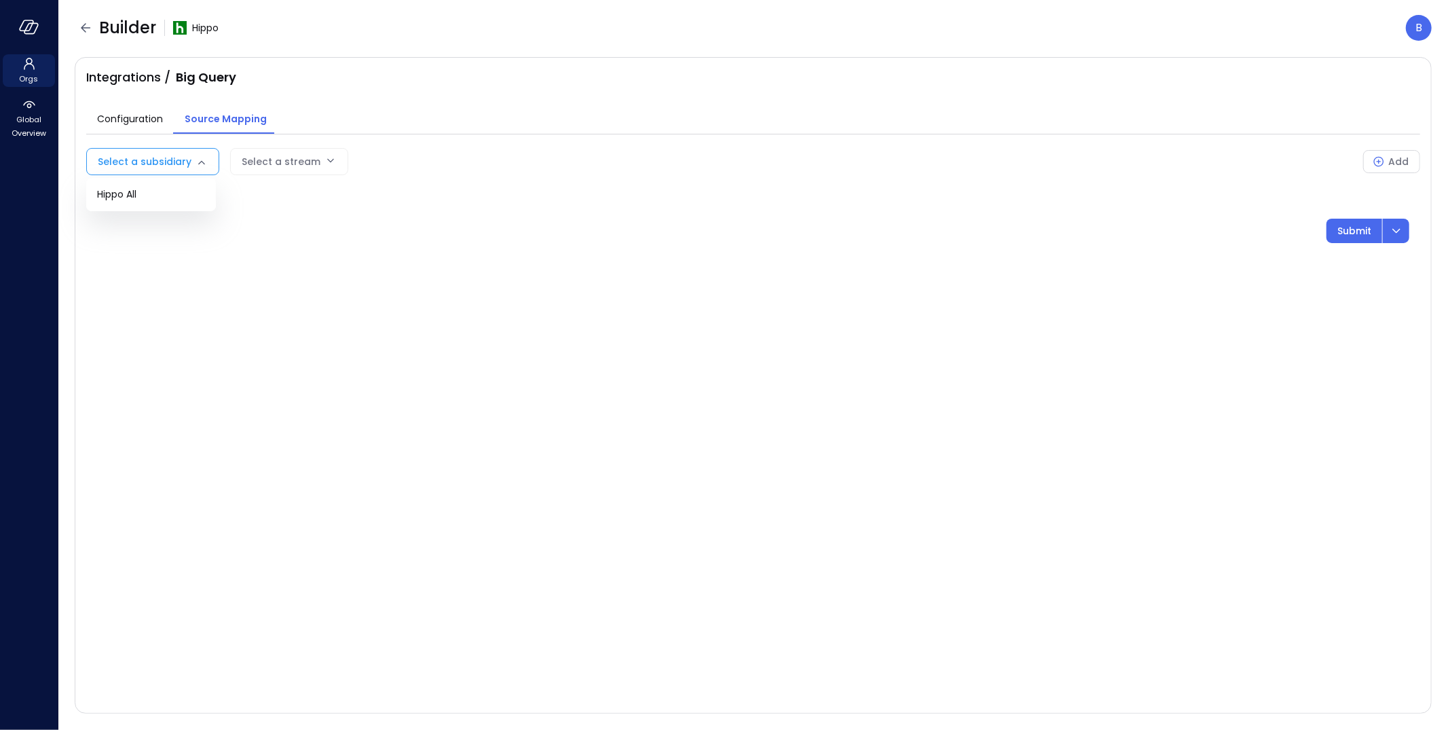
click at [189, 160] on body "Orgs Global Overview Builder Hippo B Integrations / Big Query Configuration Sou…" at bounding box center [724, 365] width 1448 height 730
click at [175, 195] on span "Hippo All" at bounding box center [151, 194] width 108 height 14
type input "***"
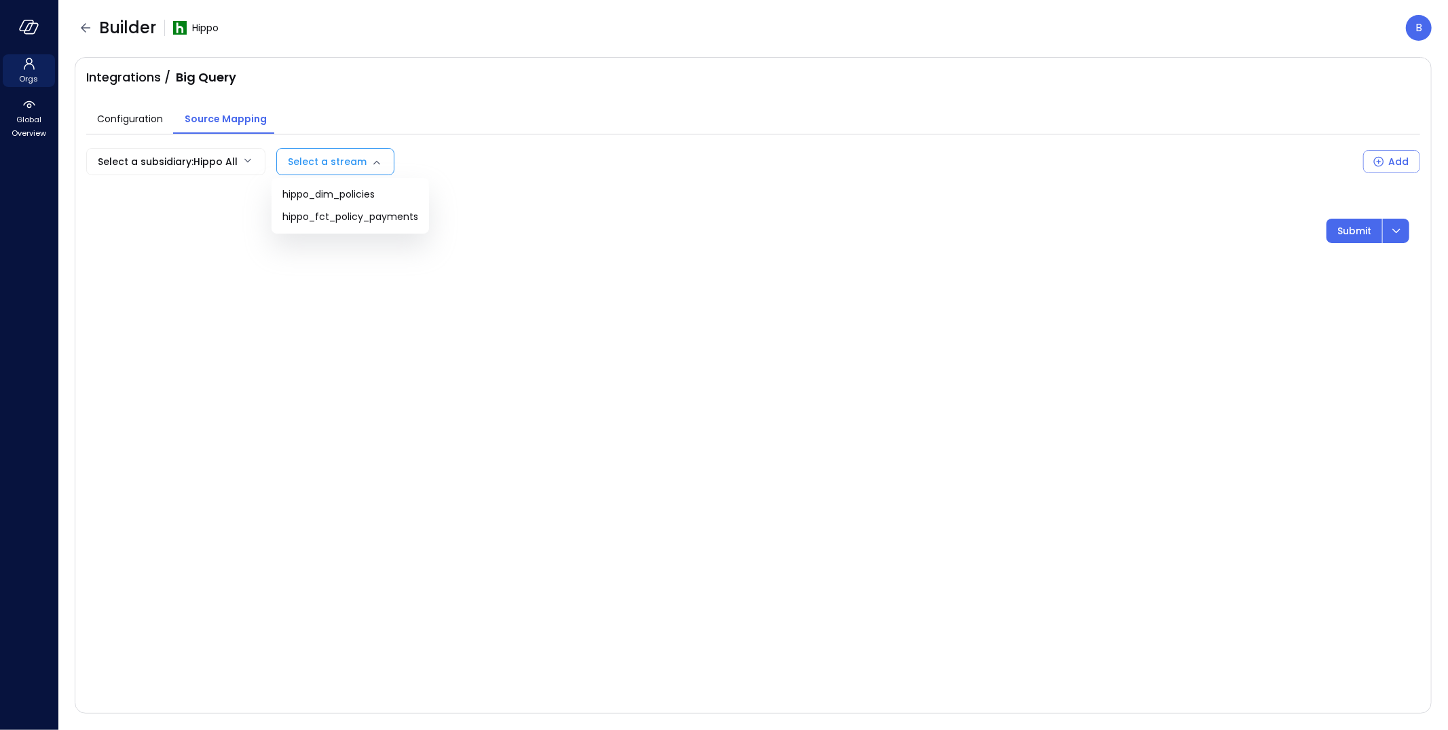
click at [312, 163] on body "Orgs Global Overview Builder Hippo B Integrations / Big Query Configuration Sou…" at bounding box center [724, 365] width 1448 height 730
click at [367, 195] on span "hippo_dim_policies" at bounding box center [350, 194] width 136 height 14
type input "**********"
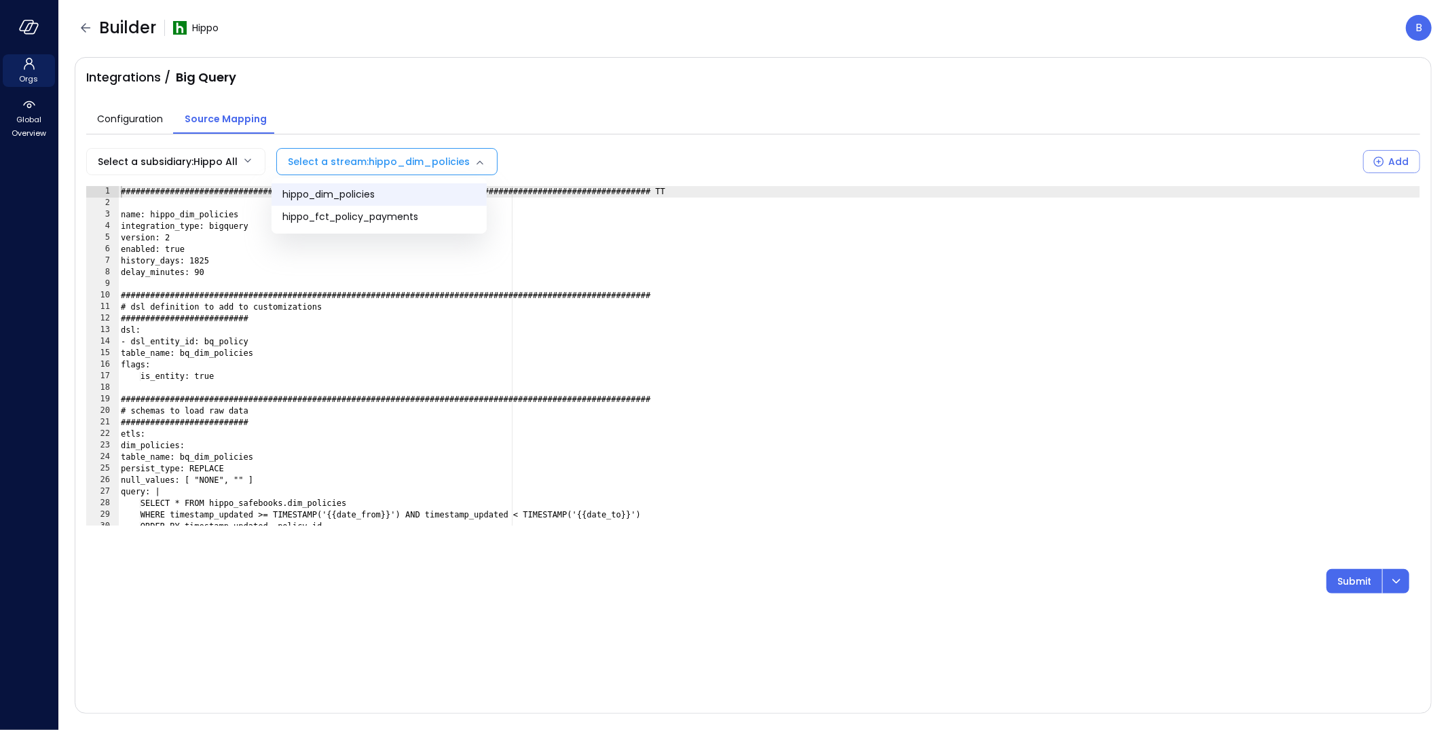
click at [441, 159] on body "**********" at bounding box center [724, 365] width 1448 height 730
click at [440, 159] on div at bounding box center [724, 365] width 1448 height 730
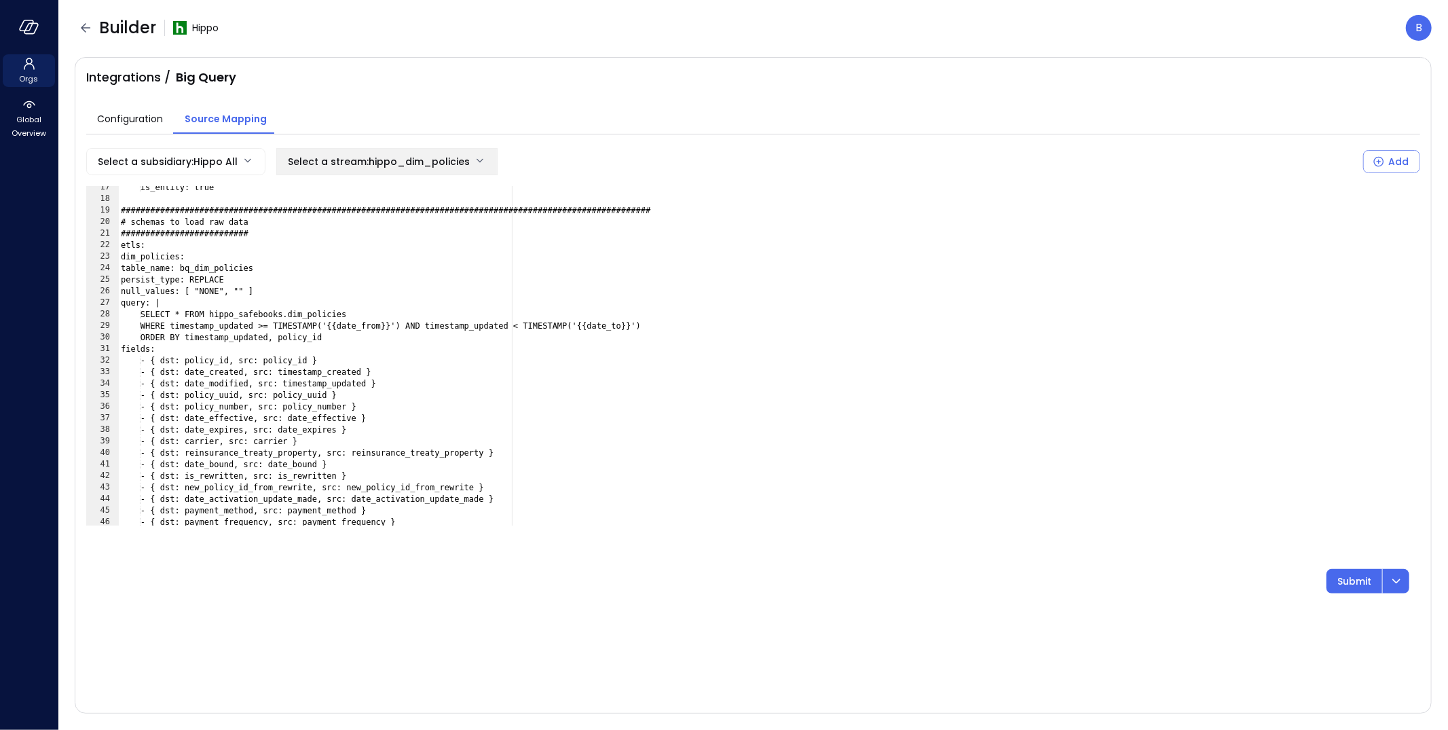
scroll to position [276, 0]
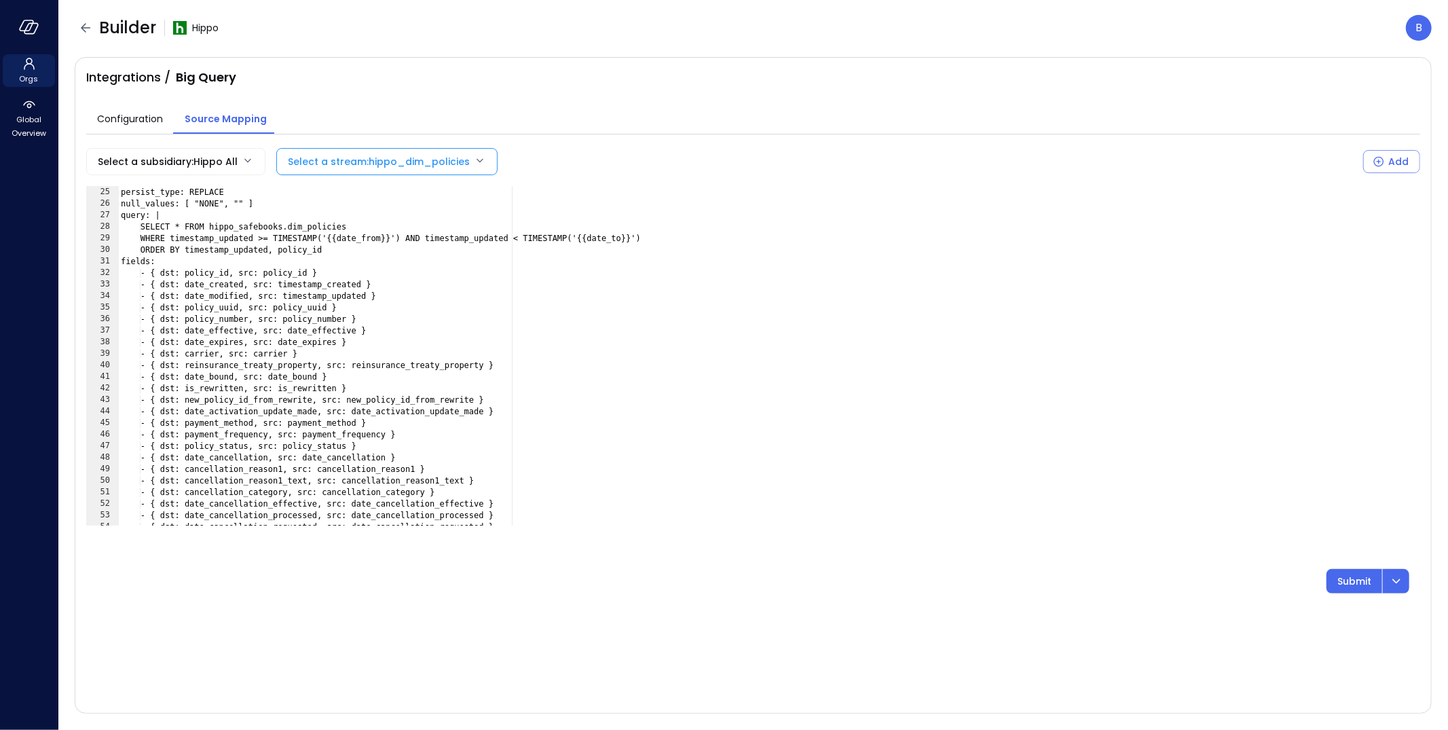
type textarea "**********"
click at [1113, 320] on div "table_name: bq_dim_policies persist_type: REPLACE null_values: [ "NONE", "" ] q…" at bounding box center [769, 356] width 1302 height 362
